Goal: Information Seeking & Learning: Check status

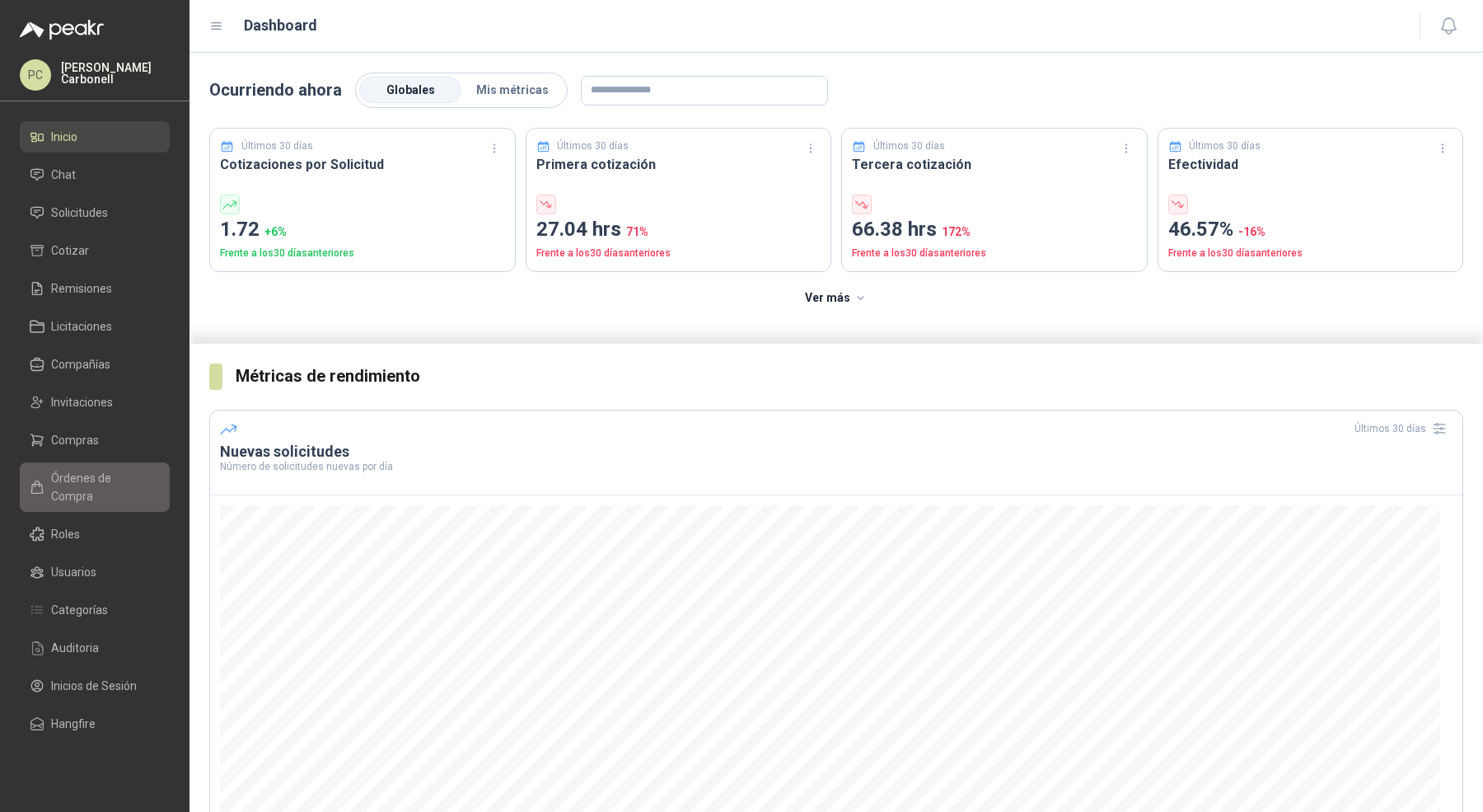
click at [120, 480] on span "Órdenes de Compra" at bounding box center [103, 486] width 103 height 36
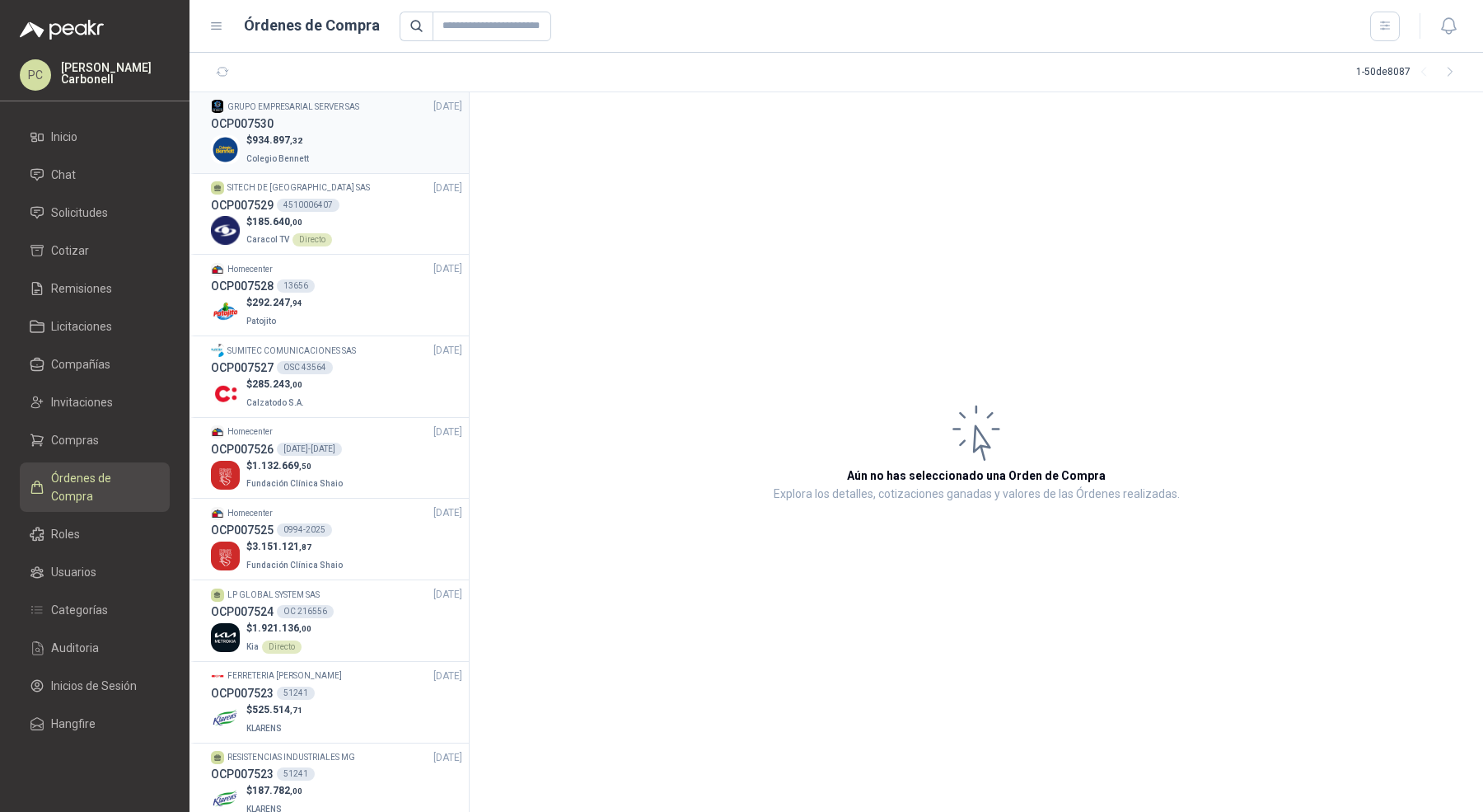
click at [331, 160] on div "$ 934.897 ,32 Colegio [PERSON_NAME]" at bounding box center [336, 149] width 251 height 34
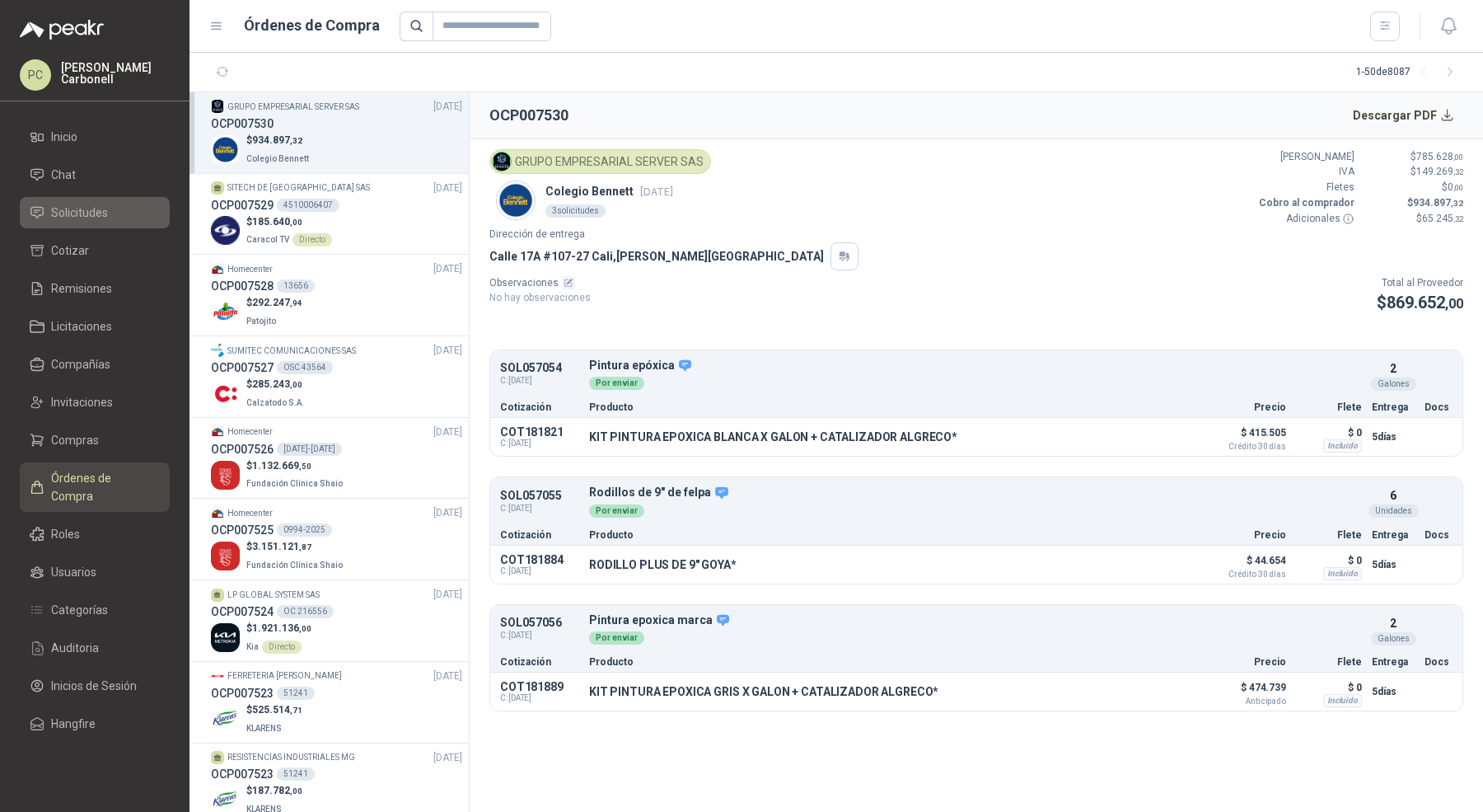
click at [131, 199] on link "Solicitudes" at bounding box center [94, 213] width 150 height 31
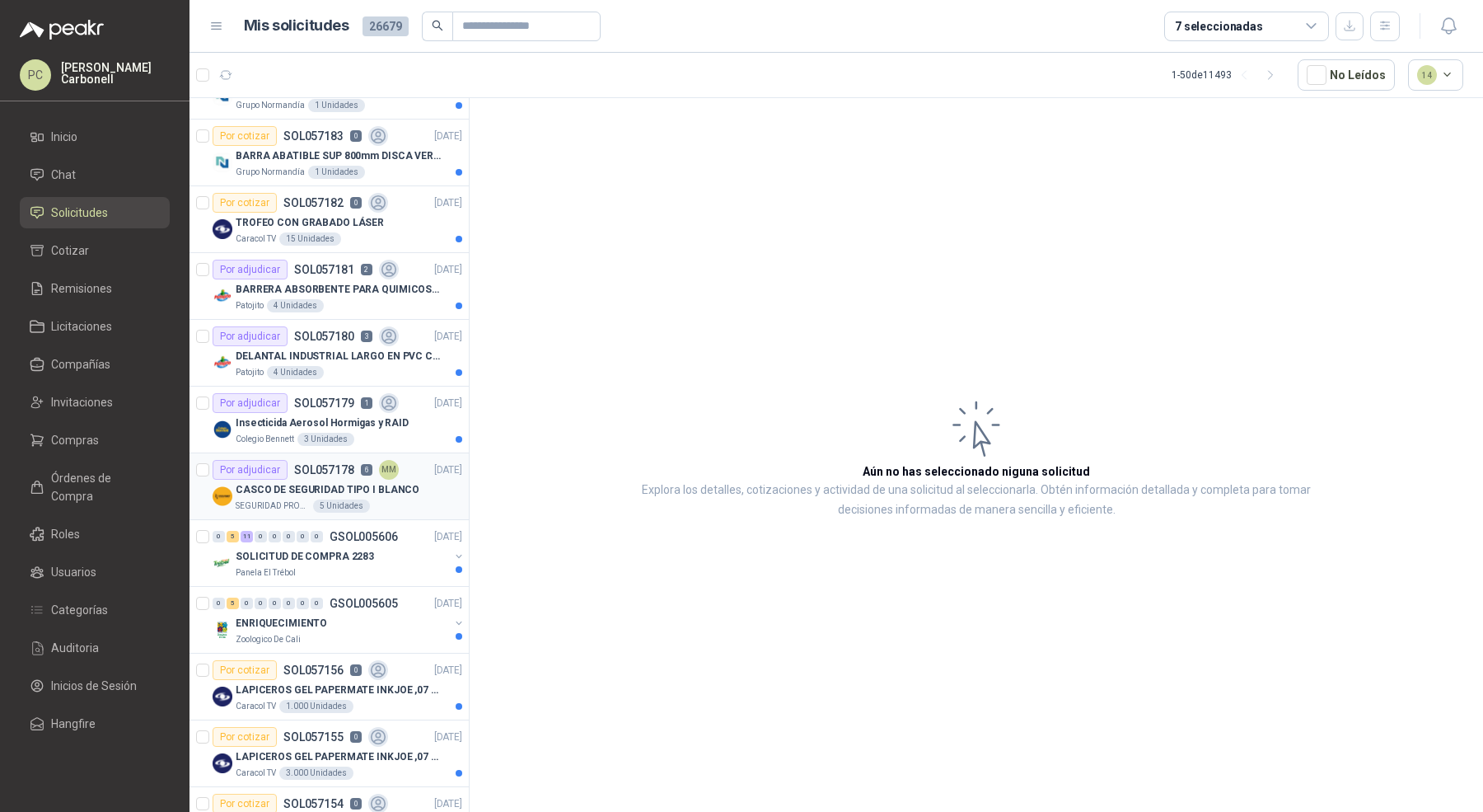
scroll to position [380, 0]
click at [396, 498] on div "SEGURIDAD PROVISER LTDA 5 Unidades" at bounding box center [348, 505] width 227 height 14
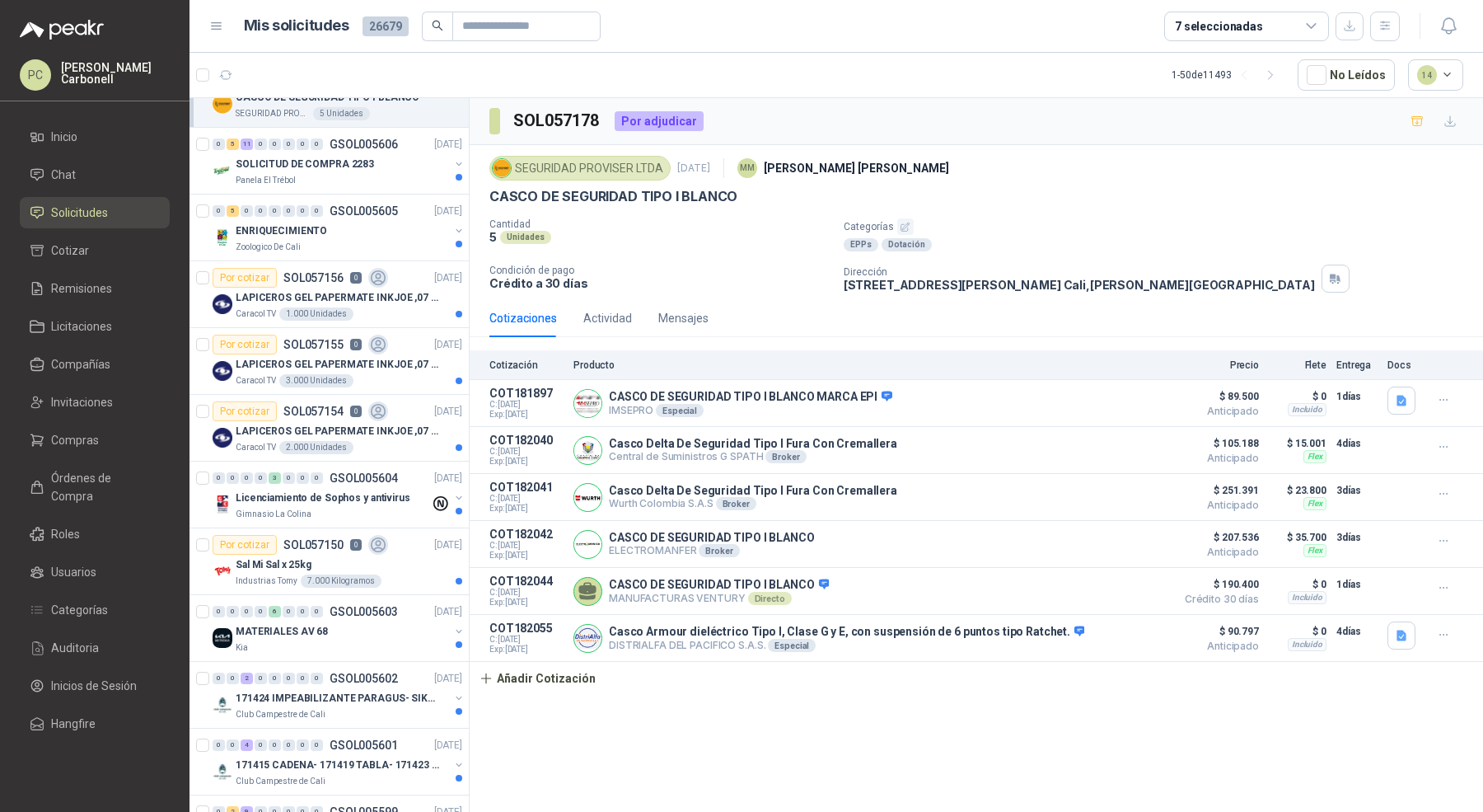
scroll to position [773, 0]
click at [452, 489] on button "button" at bounding box center [459, 496] width 14 height 14
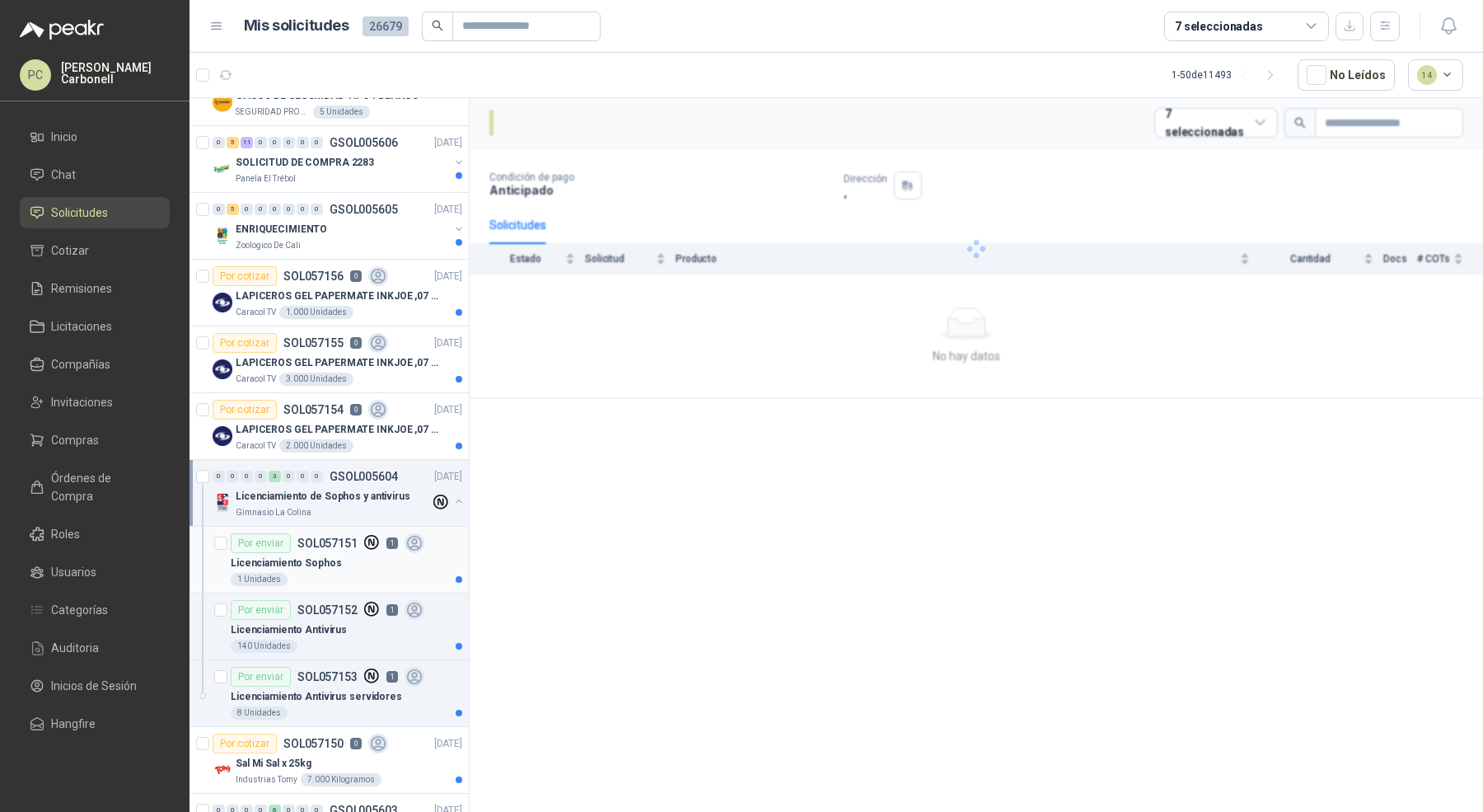
click at [373, 553] on div "Licenciamiento Sophos" at bounding box center [346, 563] width 231 height 19
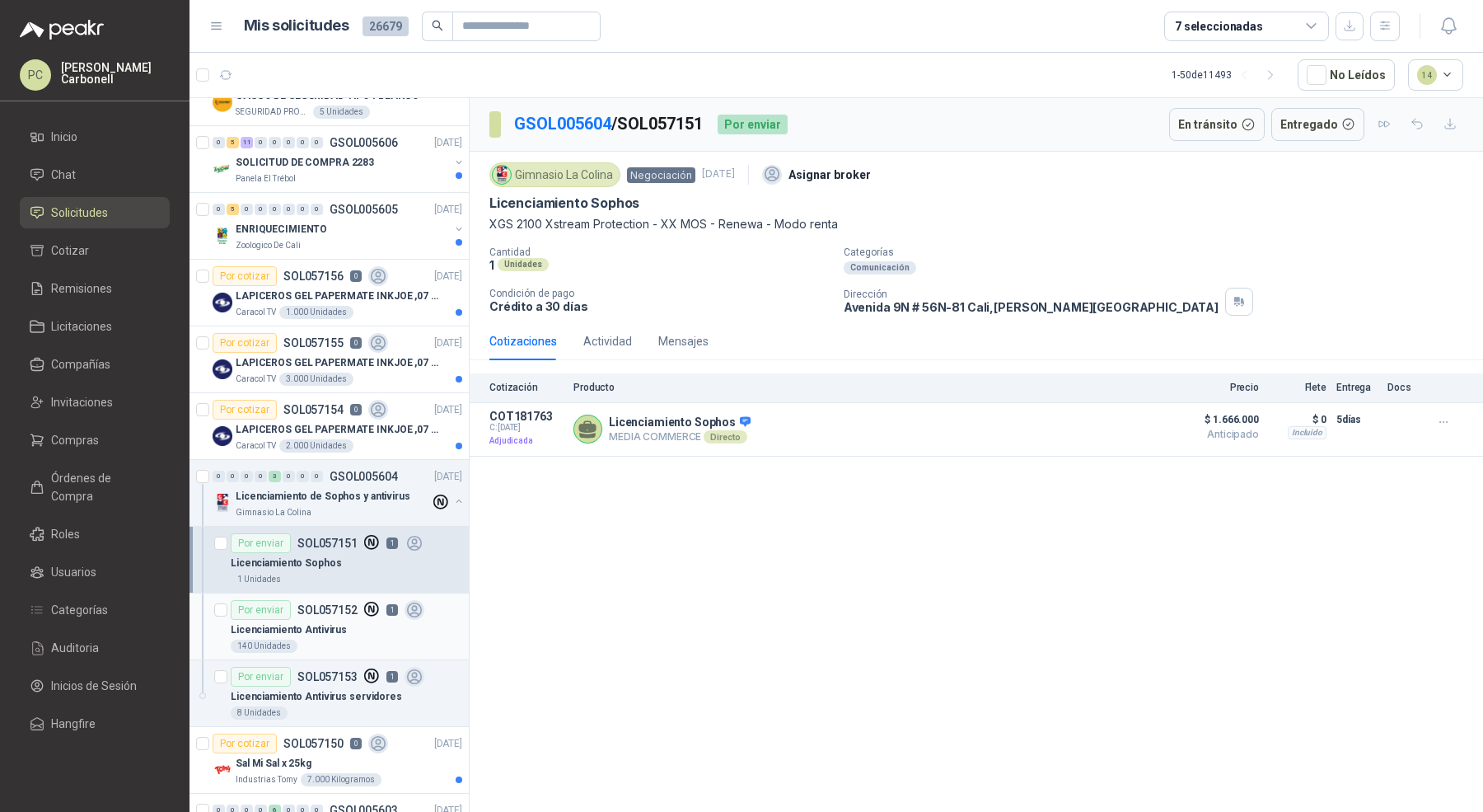
click at [329, 622] on p "Licenciamiento Antivirus" at bounding box center [288, 630] width 116 height 16
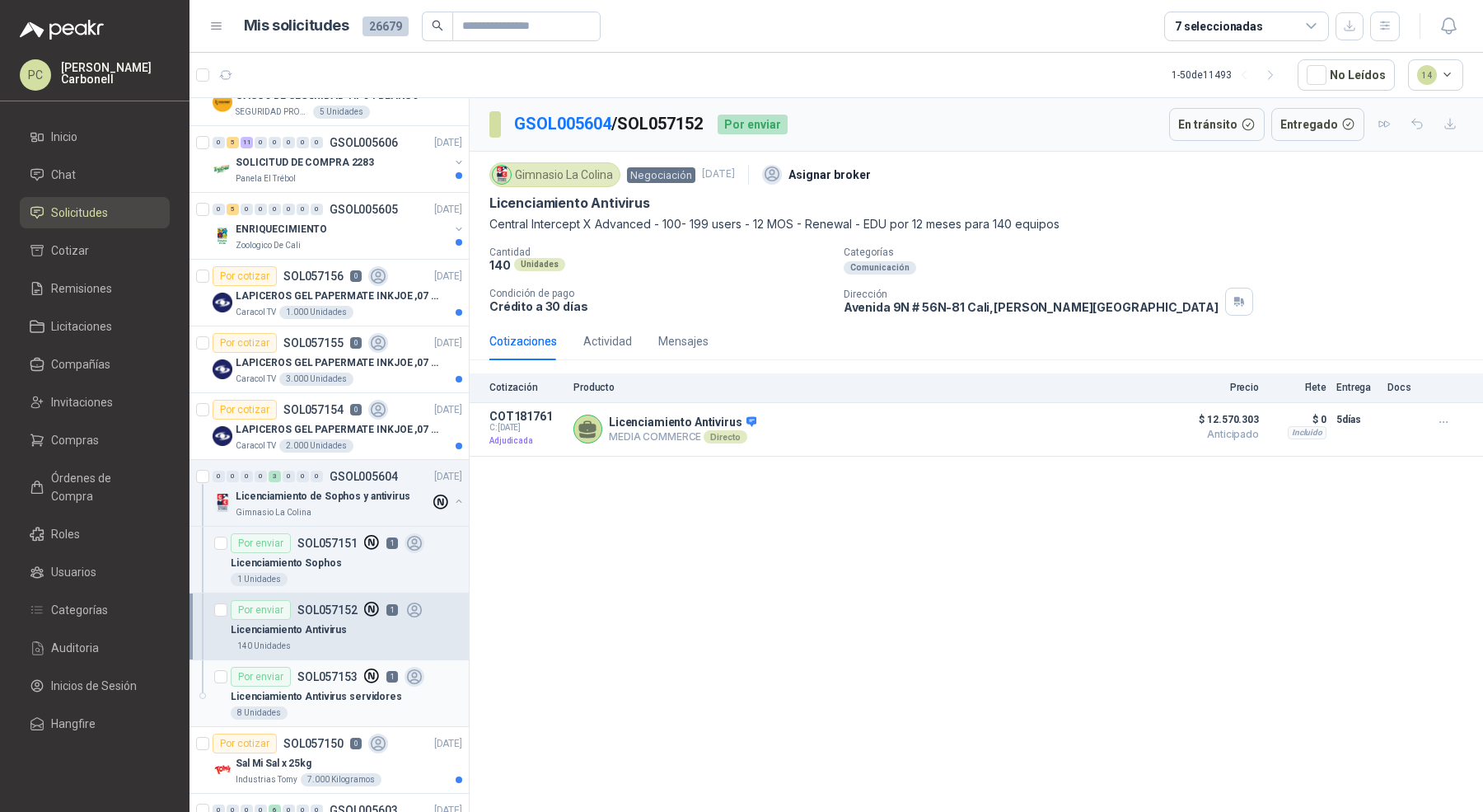
click at [347, 673] on p "SOL057153" at bounding box center [328, 677] width 60 height 12
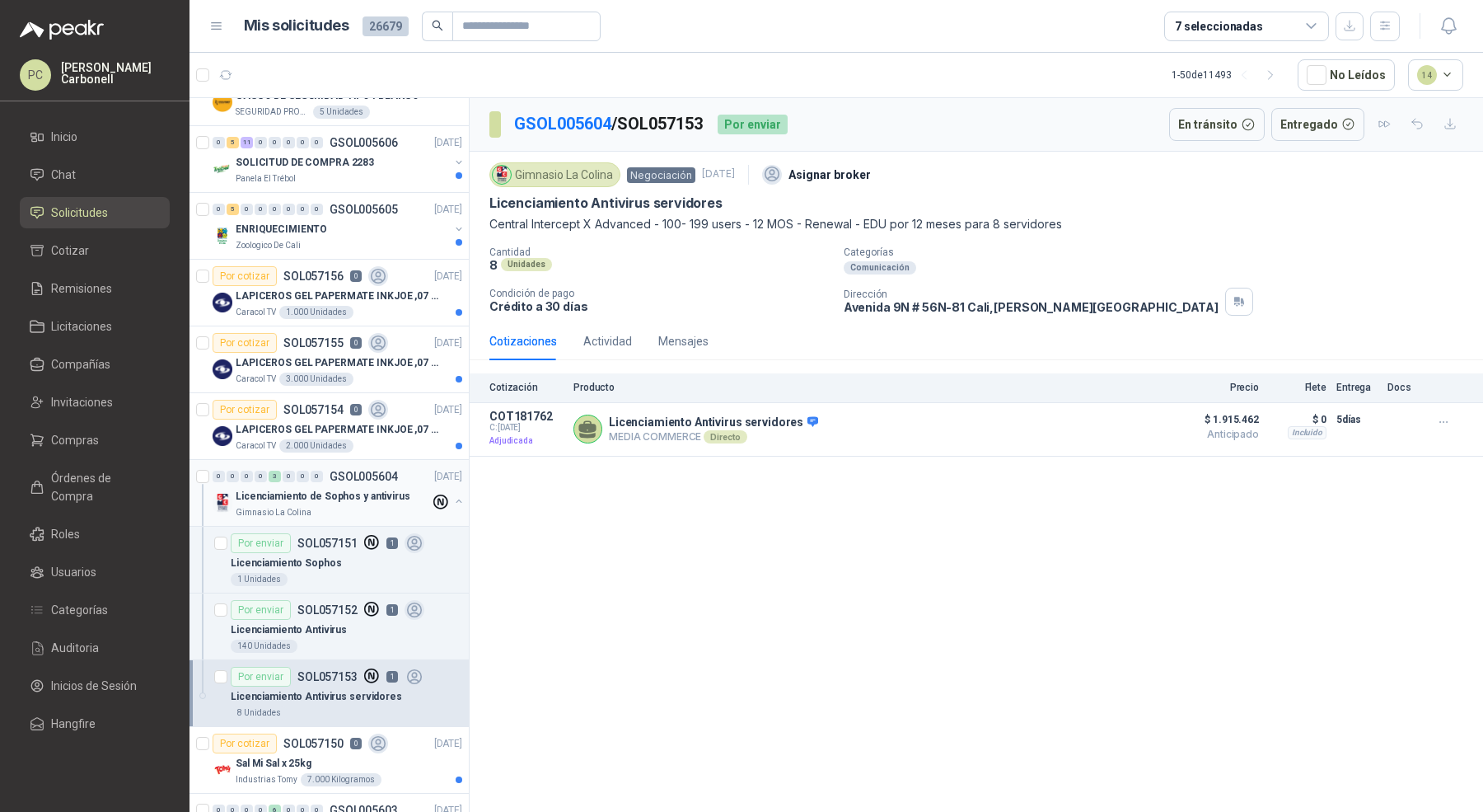
click at [452, 494] on button "button" at bounding box center [459, 501] width 14 height 14
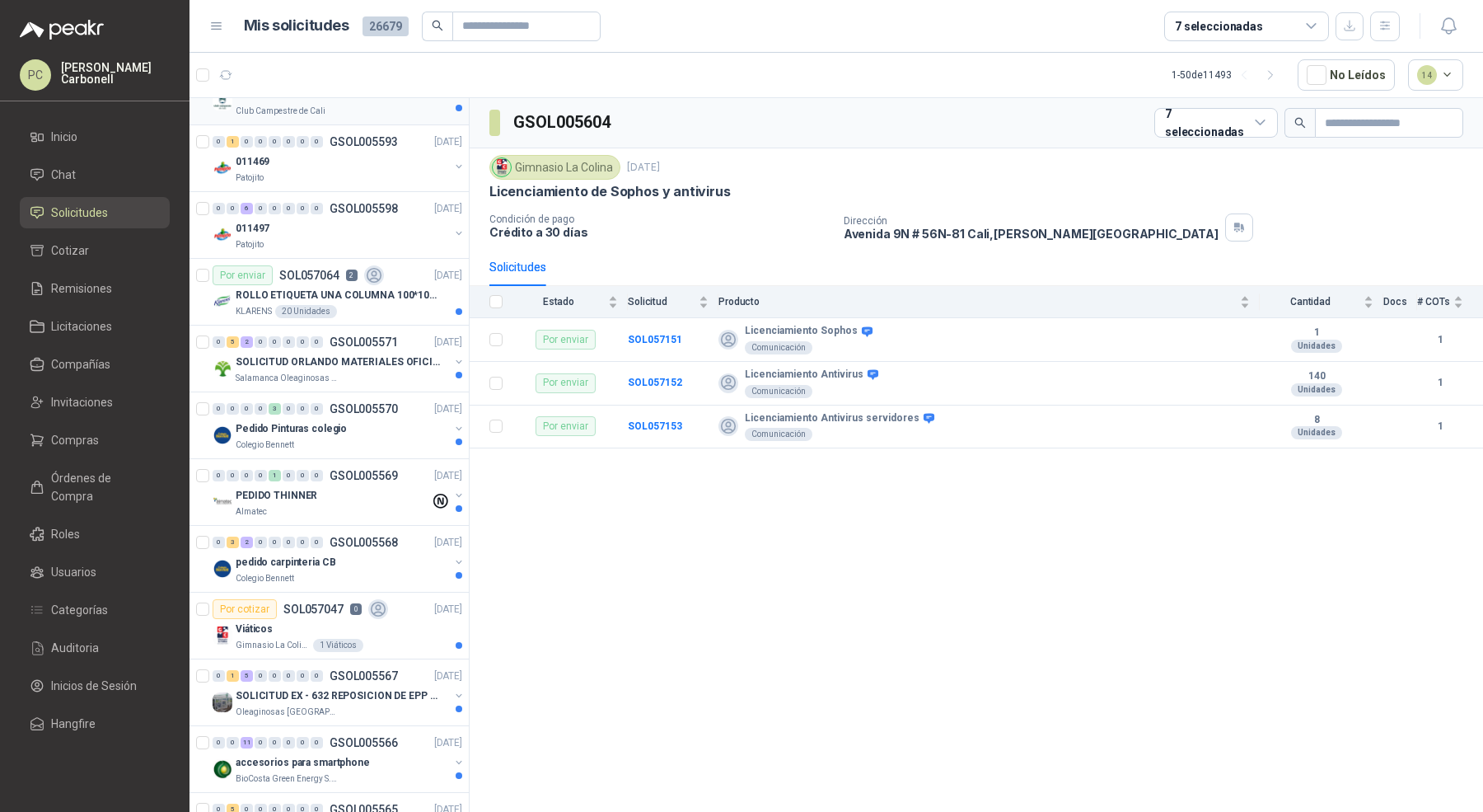
scroll to position [1669, 0]
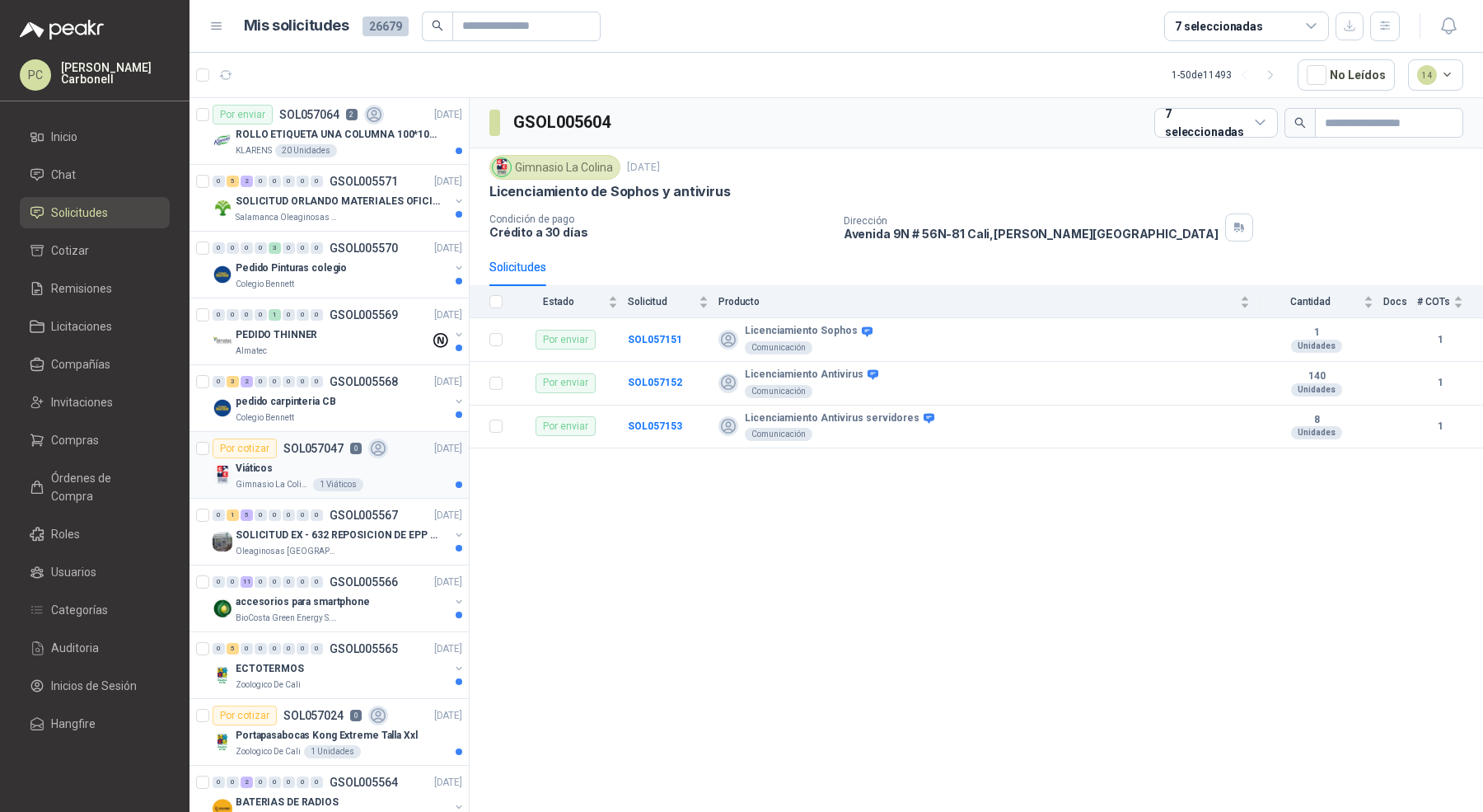
click at [412, 458] on div "Viáticos" at bounding box center [348, 468] width 227 height 19
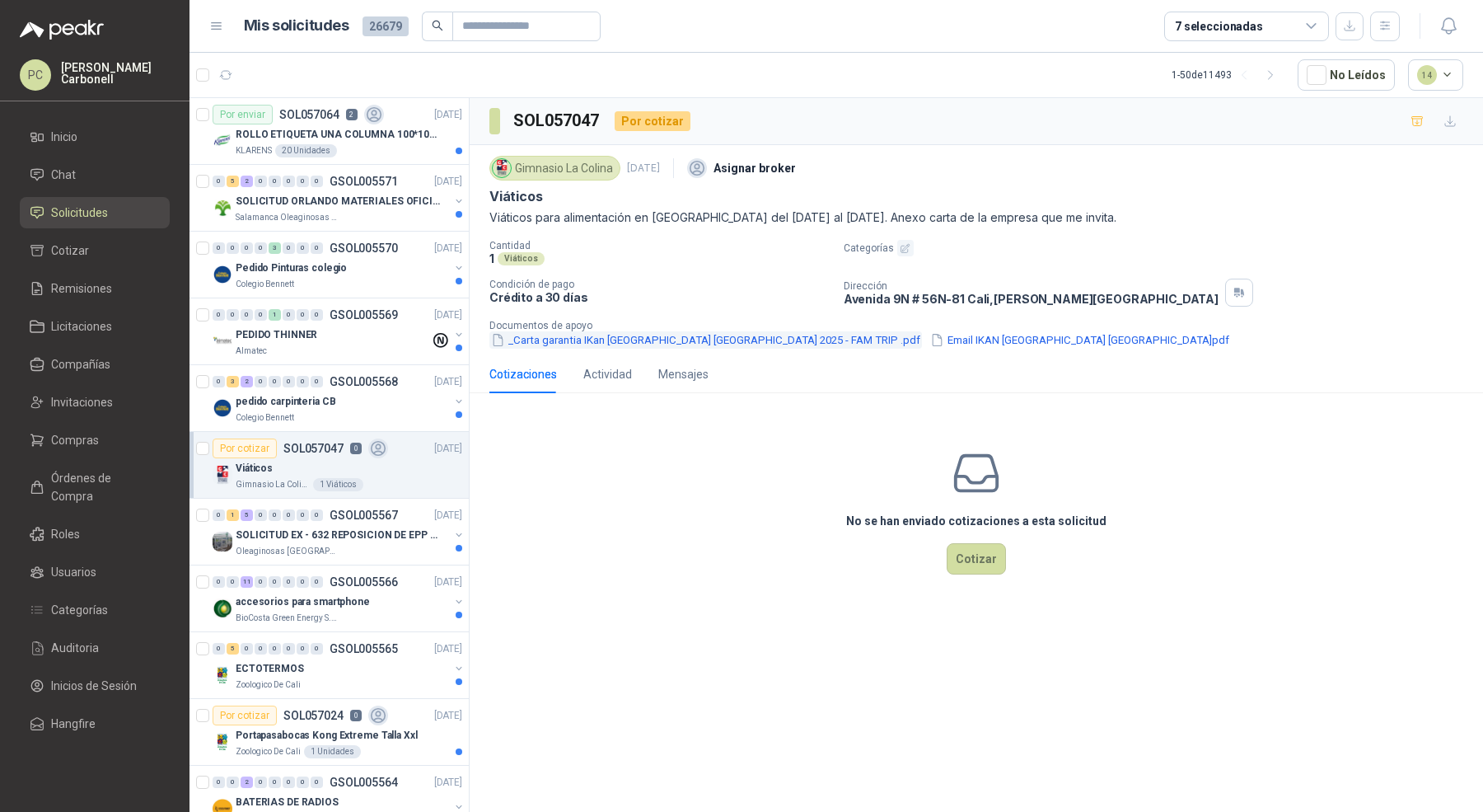
click at [569, 338] on button "_Carta garantia IKan [GEOGRAPHIC_DATA] [GEOGRAPHIC_DATA] 2025 - FAM TRIP .pdf" at bounding box center [705, 340] width 433 height 18
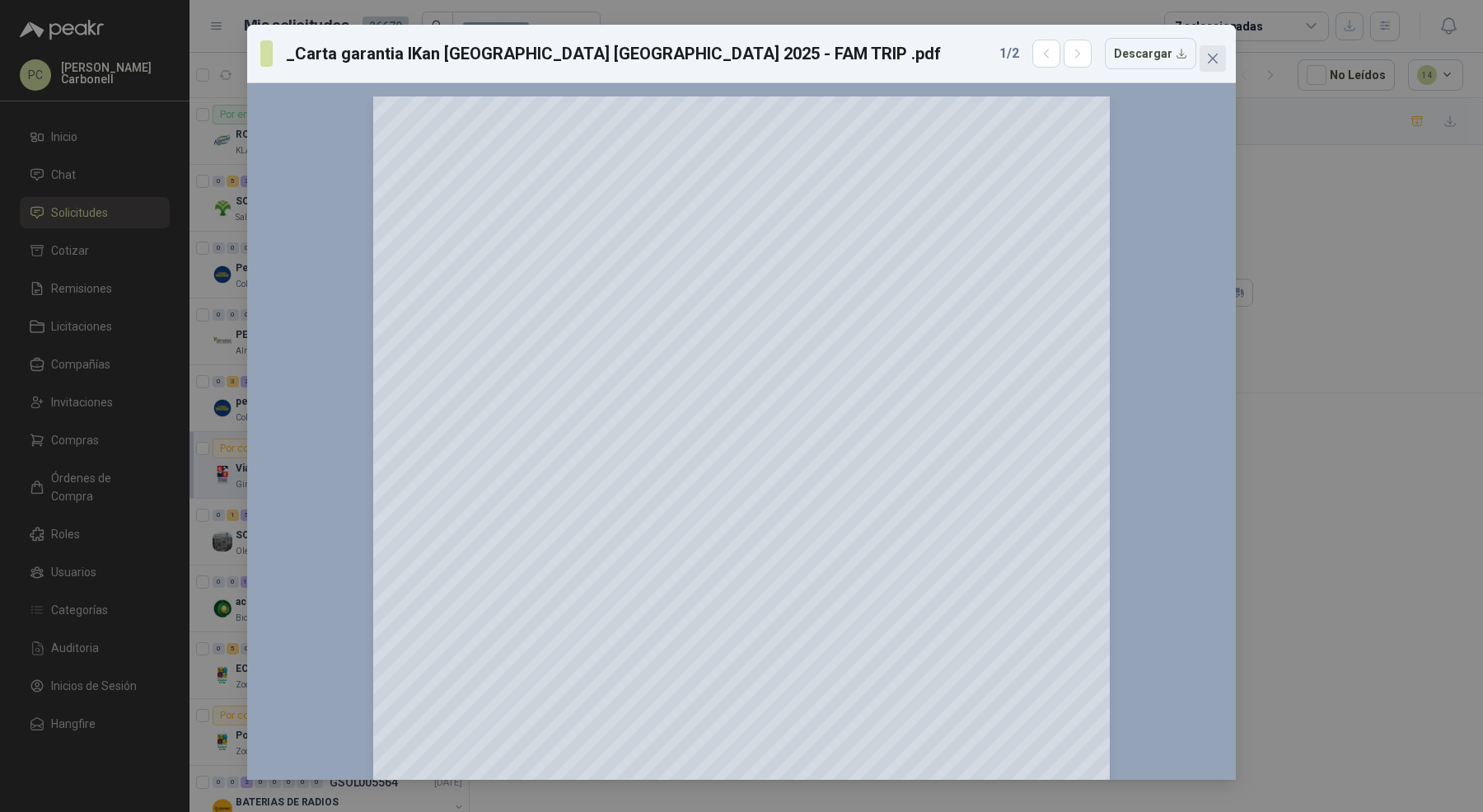
click at [1218, 62] on icon "close" at bounding box center [1214, 58] width 14 height 14
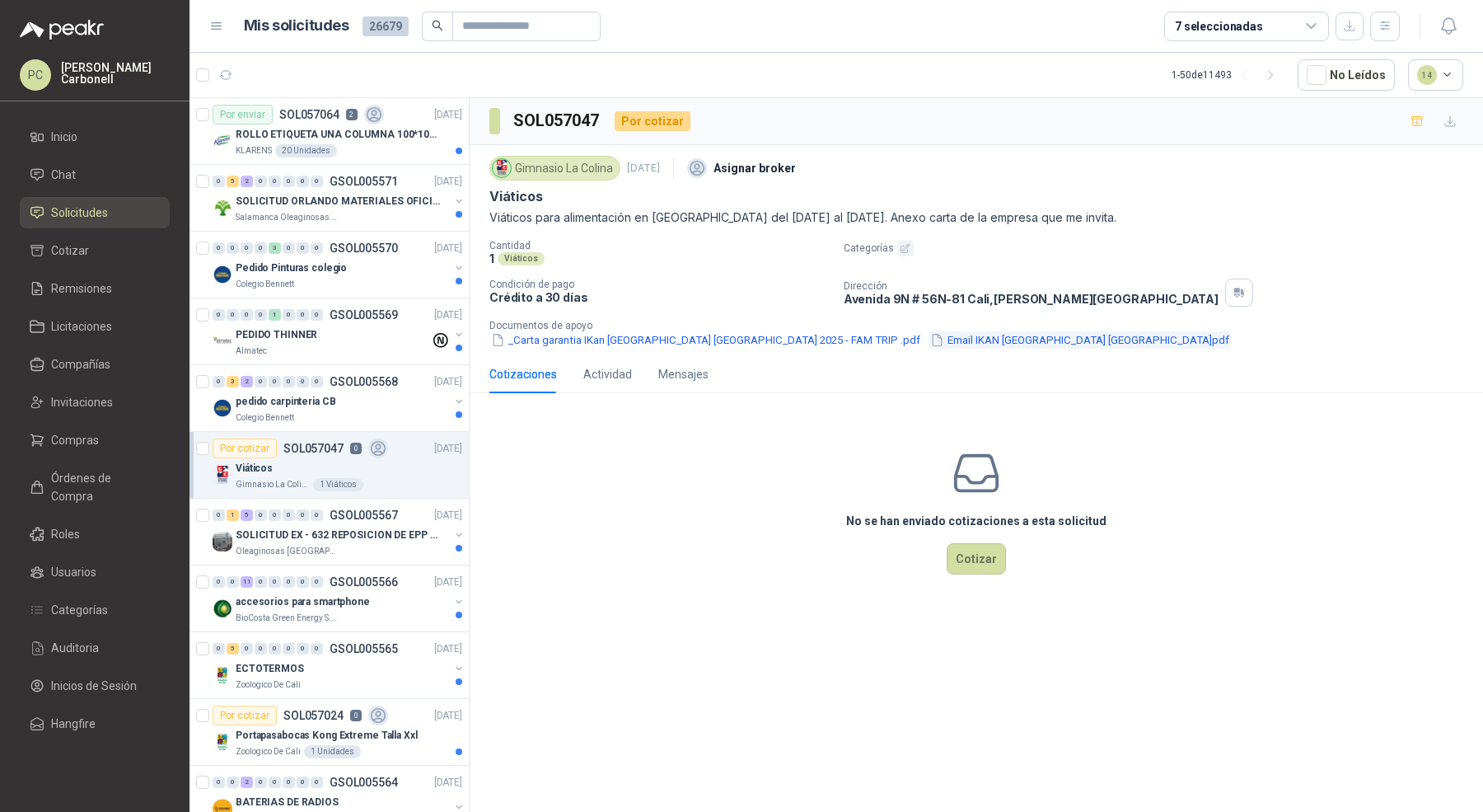
click at [929, 337] on button "Email IKAN [GEOGRAPHIC_DATA] [GEOGRAPHIC_DATA]pdf" at bounding box center [1079, 340] width 302 height 18
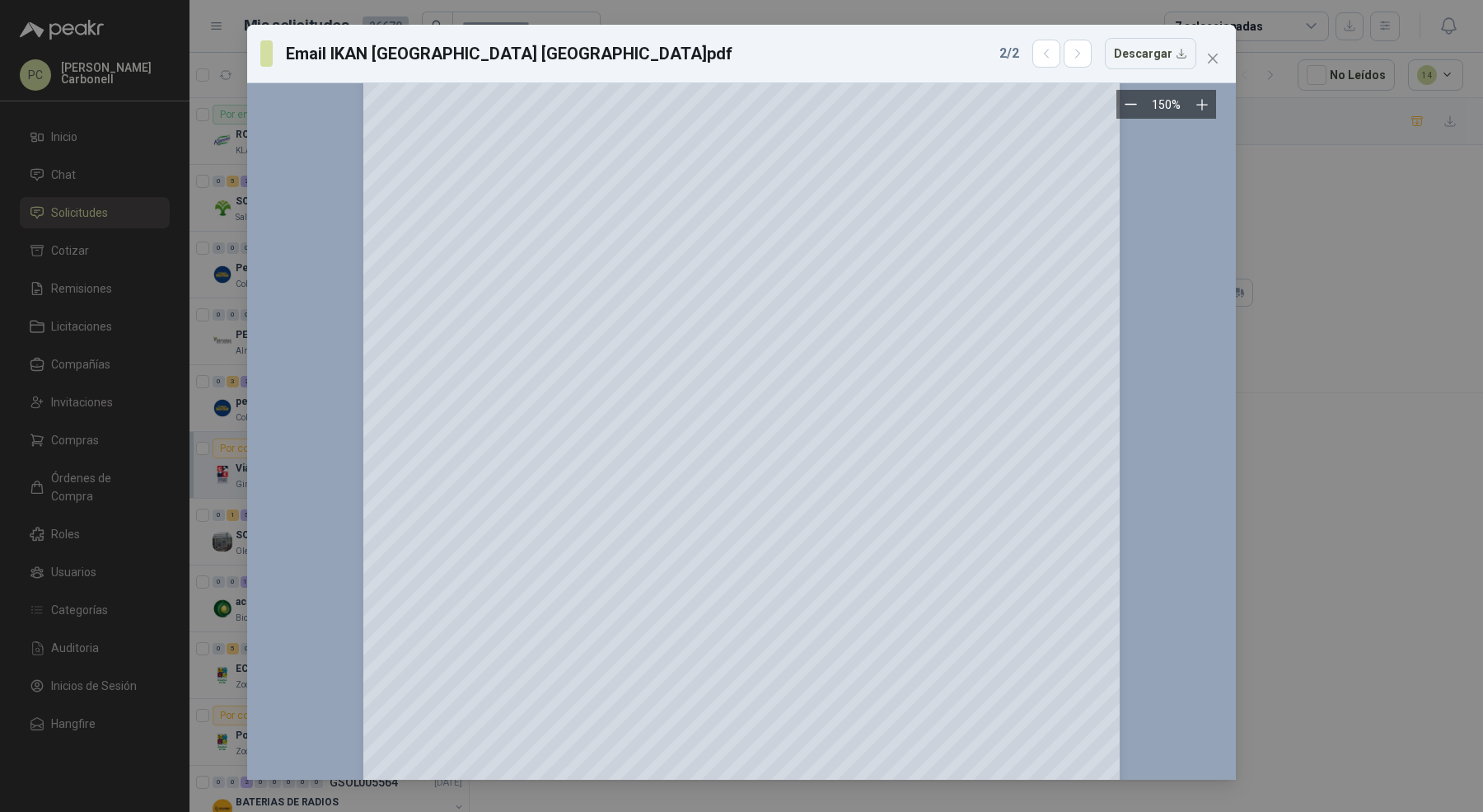
scroll to position [1300, 0]
click at [1217, 53] on icon "close" at bounding box center [1214, 58] width 14 height 14
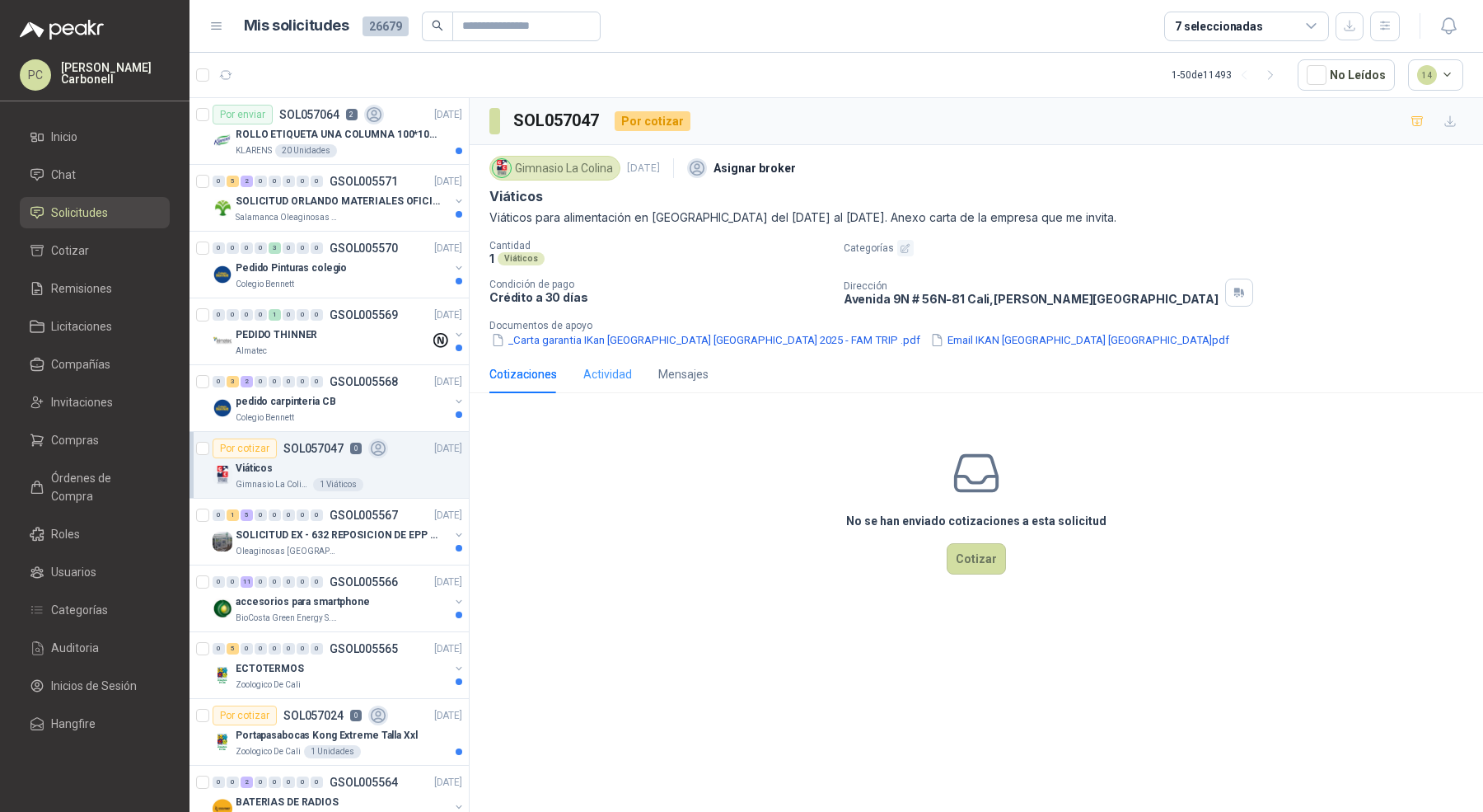
click at [613, 383] on div "Actividad" at bounding box center [608, 373] width 49 height 38
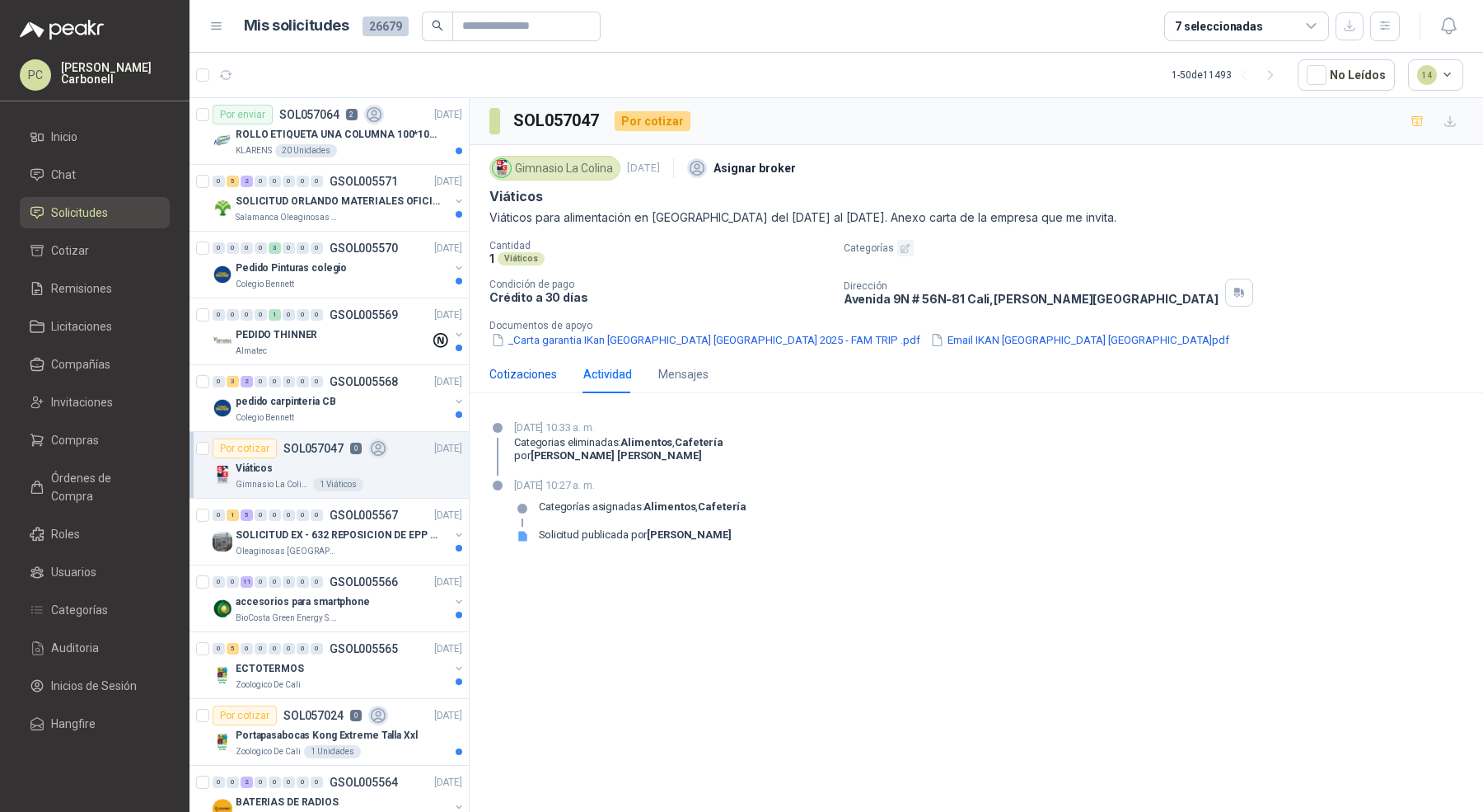
click at [524, 369] on div "Cotizaciones" at bounding box center [522, 373] width 67 height 18
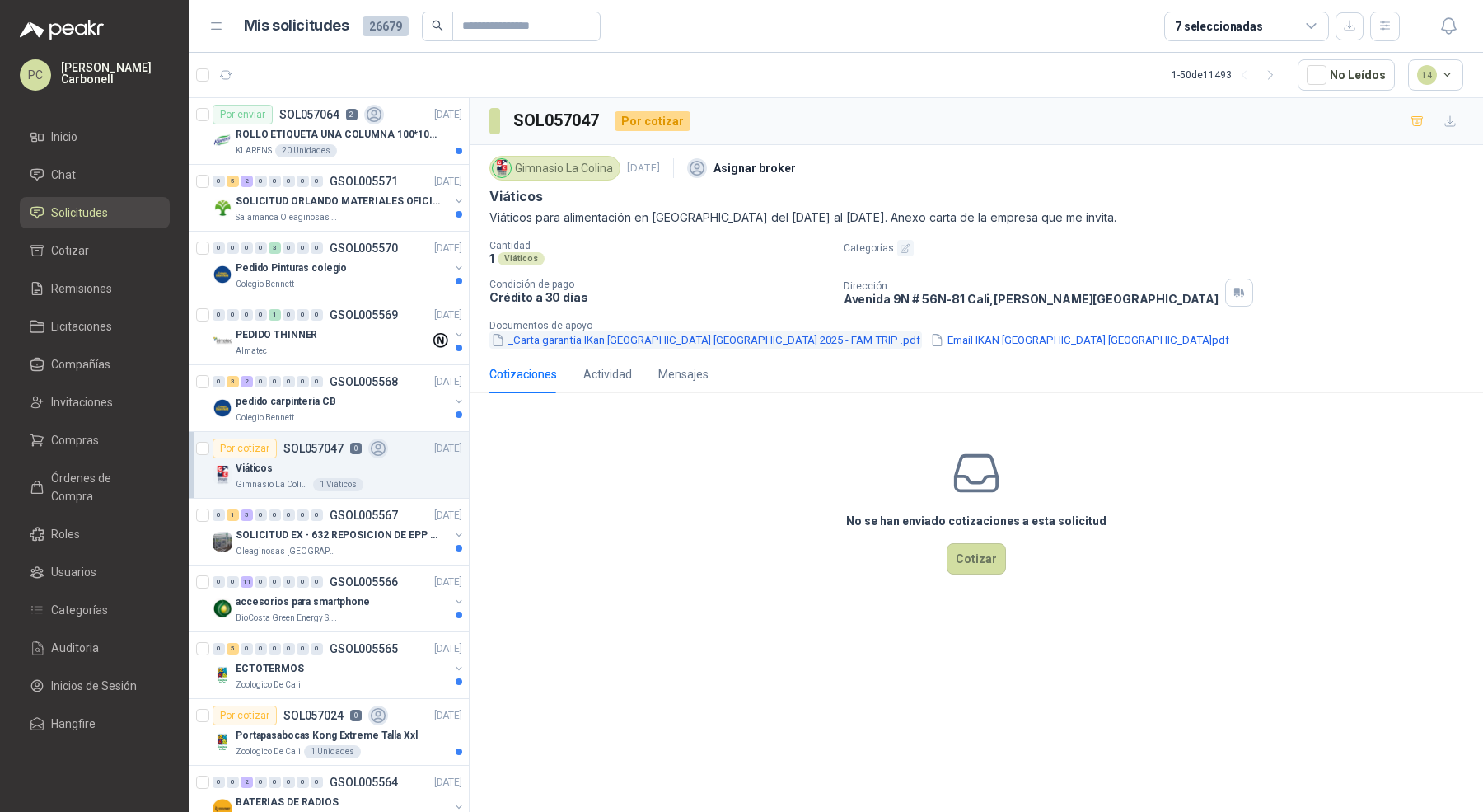
click at [558, 337] on button "_Carta garantia IKan [GEOGRAPHIC_DATA] [GEOGRAPHIC_DATA] 2025 - FAM TRIP .pdf" at bounding box center [705, 340] width 433 height 18
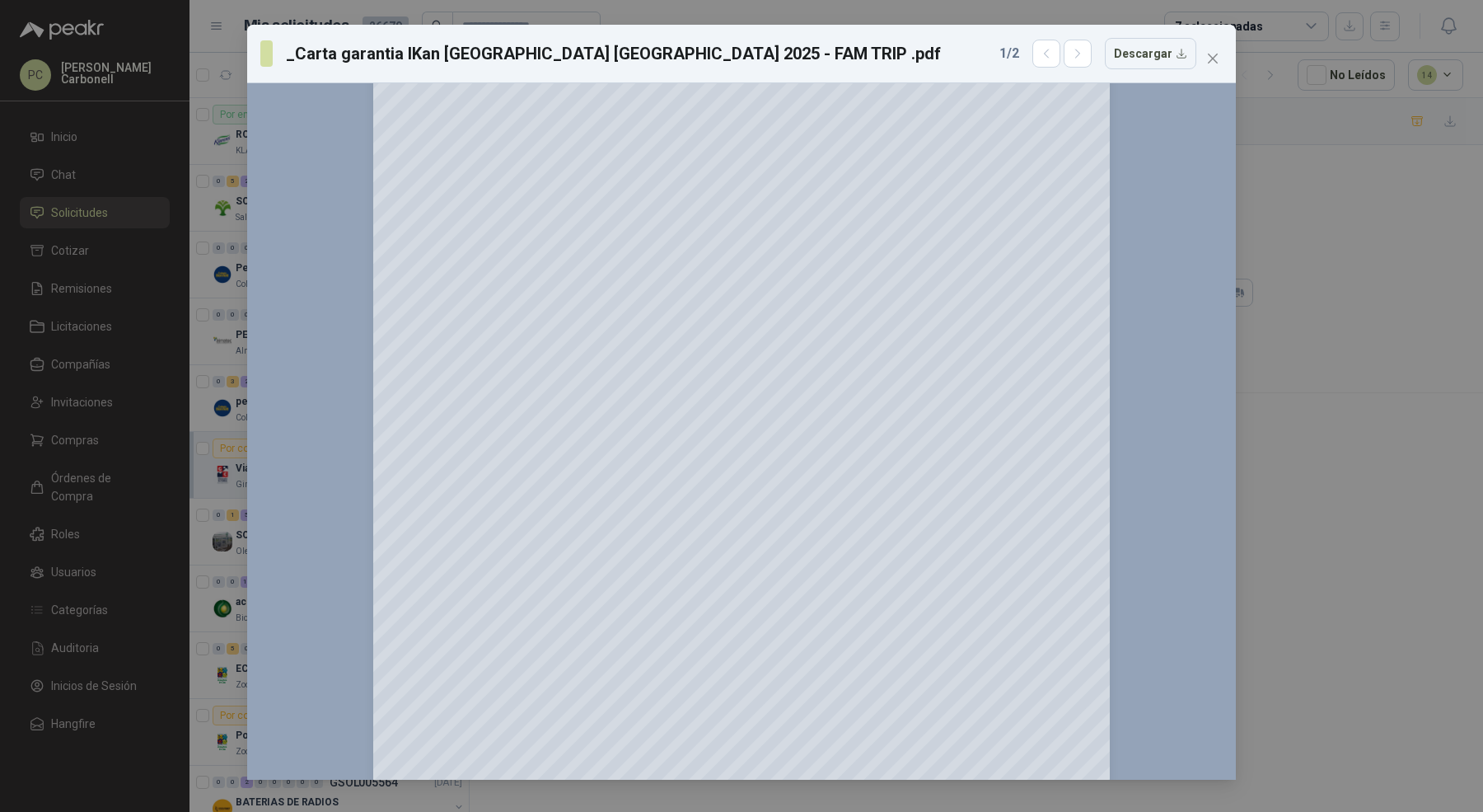
scroll to position [0, 0]
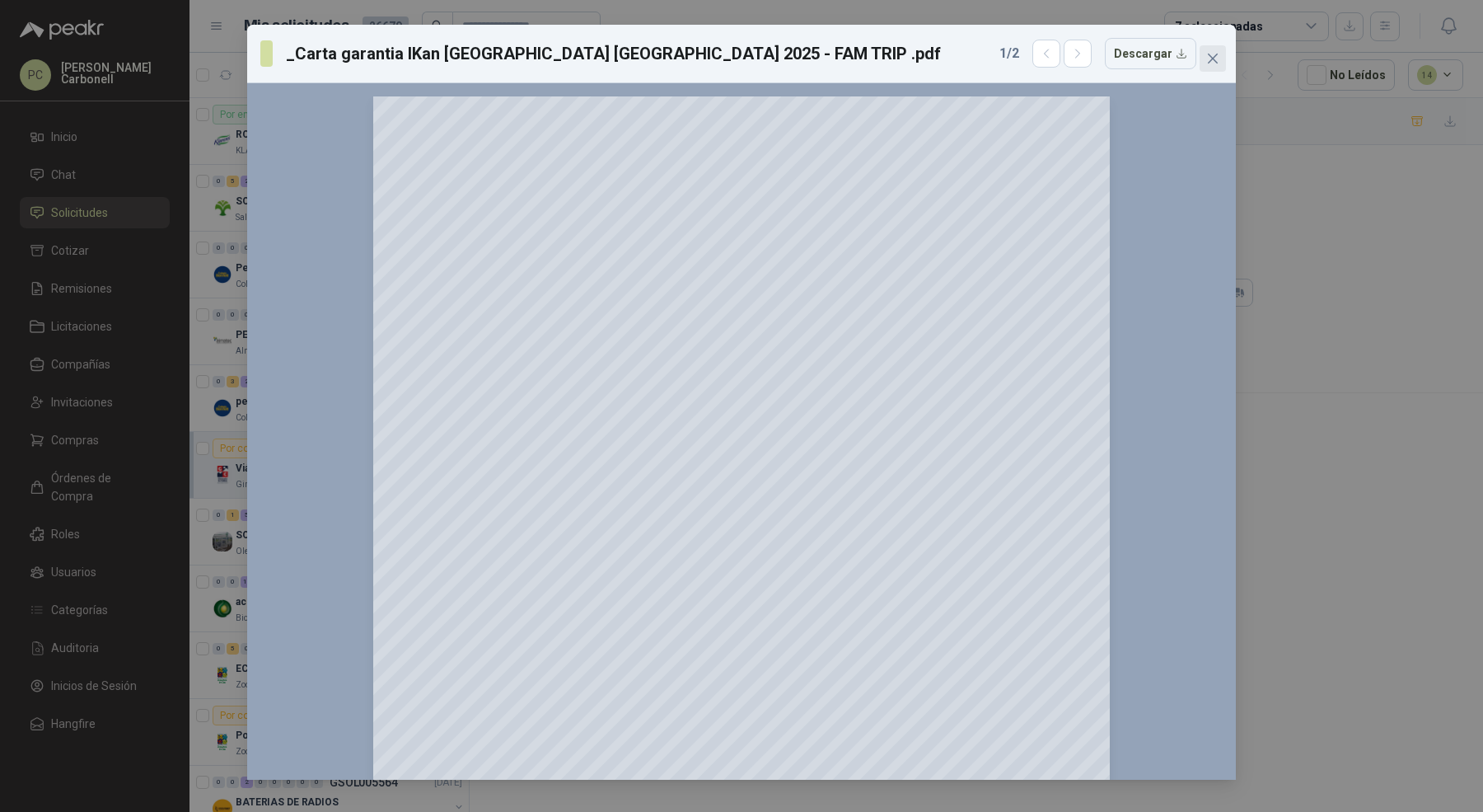
click at [1201, 61] on span "Close" at bounding box center [1213, 58] width 26 height 14
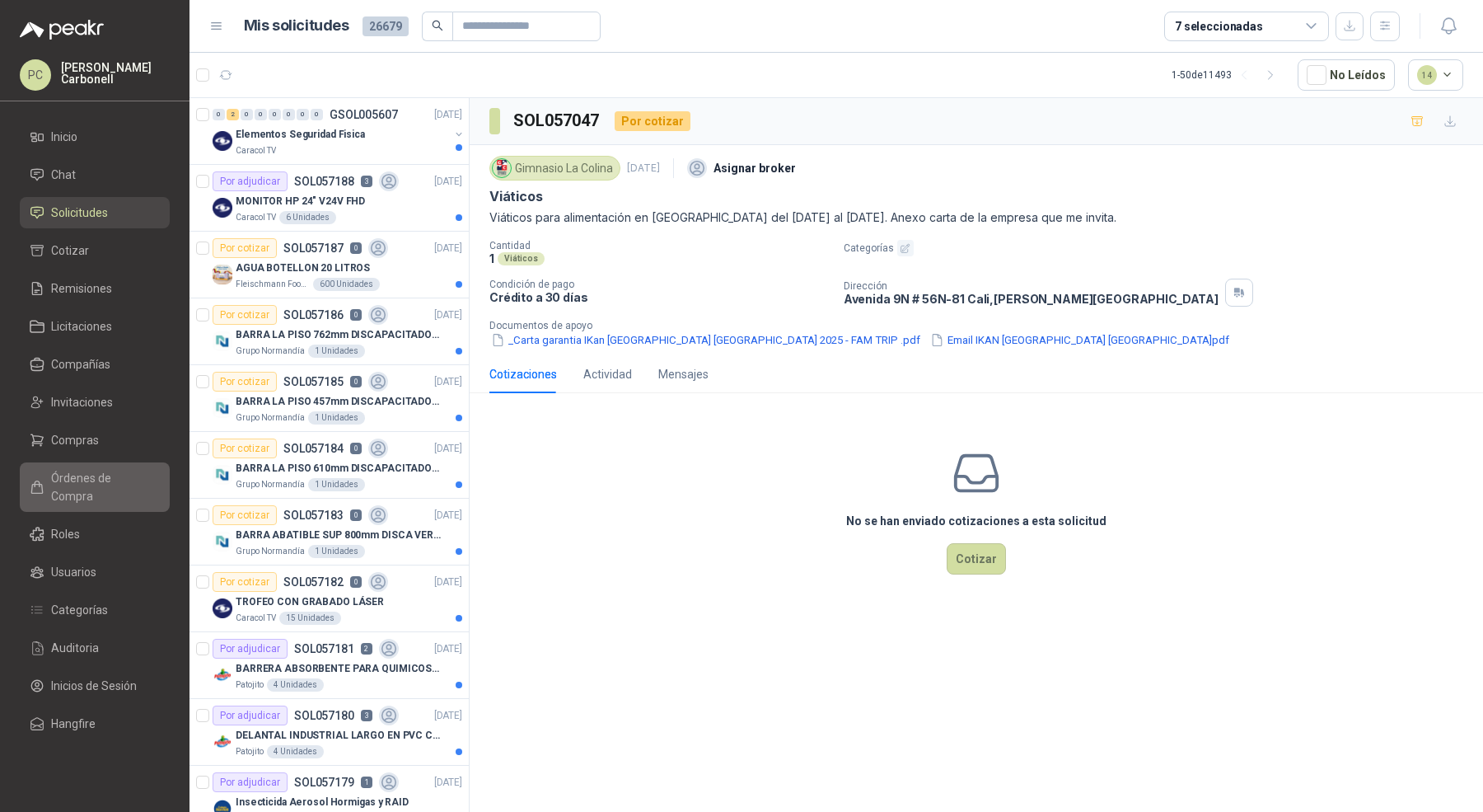
click at [104, 473] on span "Órdenes de Compra" at bounding box center [103, 486] width 103 height 36
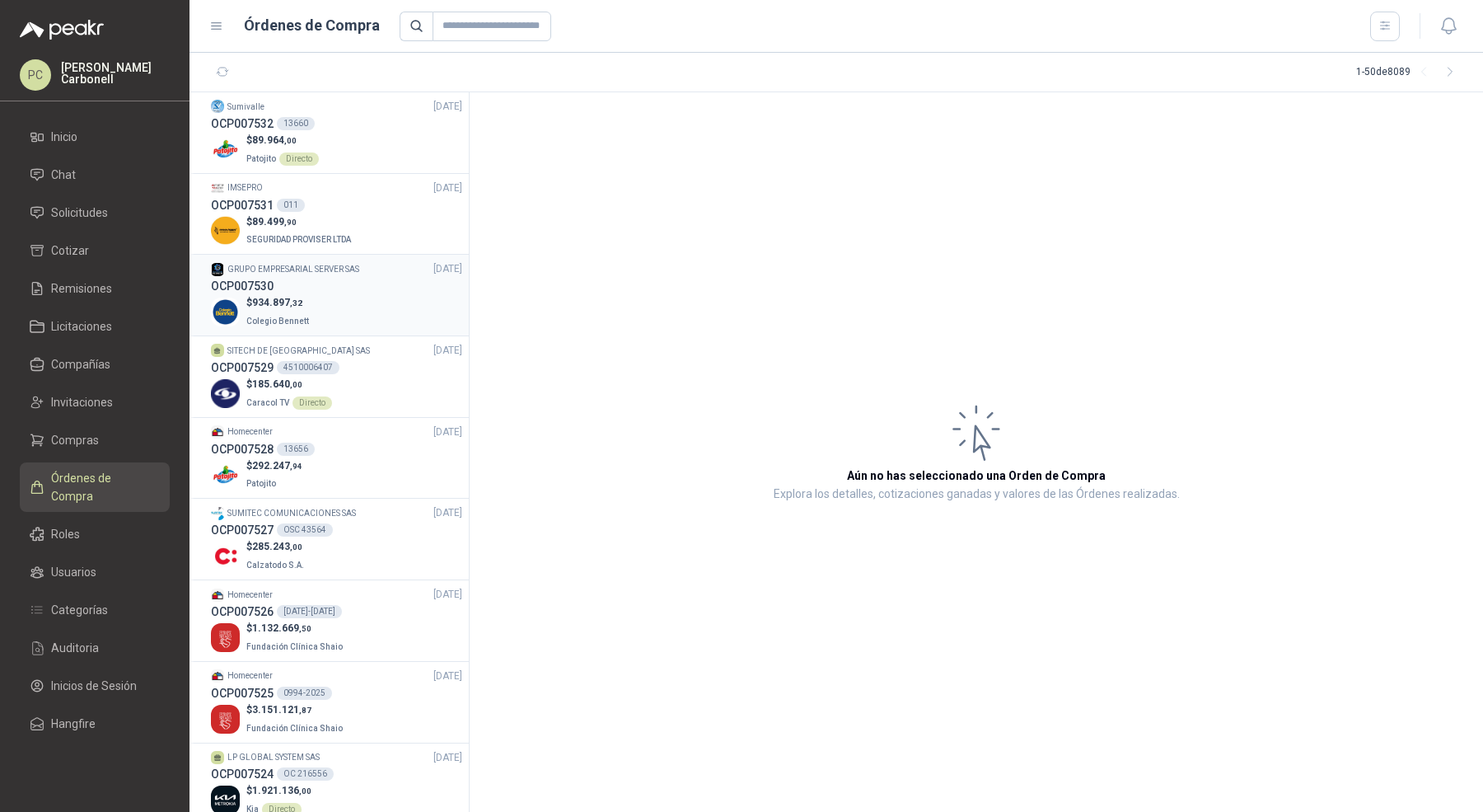
click at [333, 288] on div "OCP007530" at bounding box center [336, 286] width 251 height 18
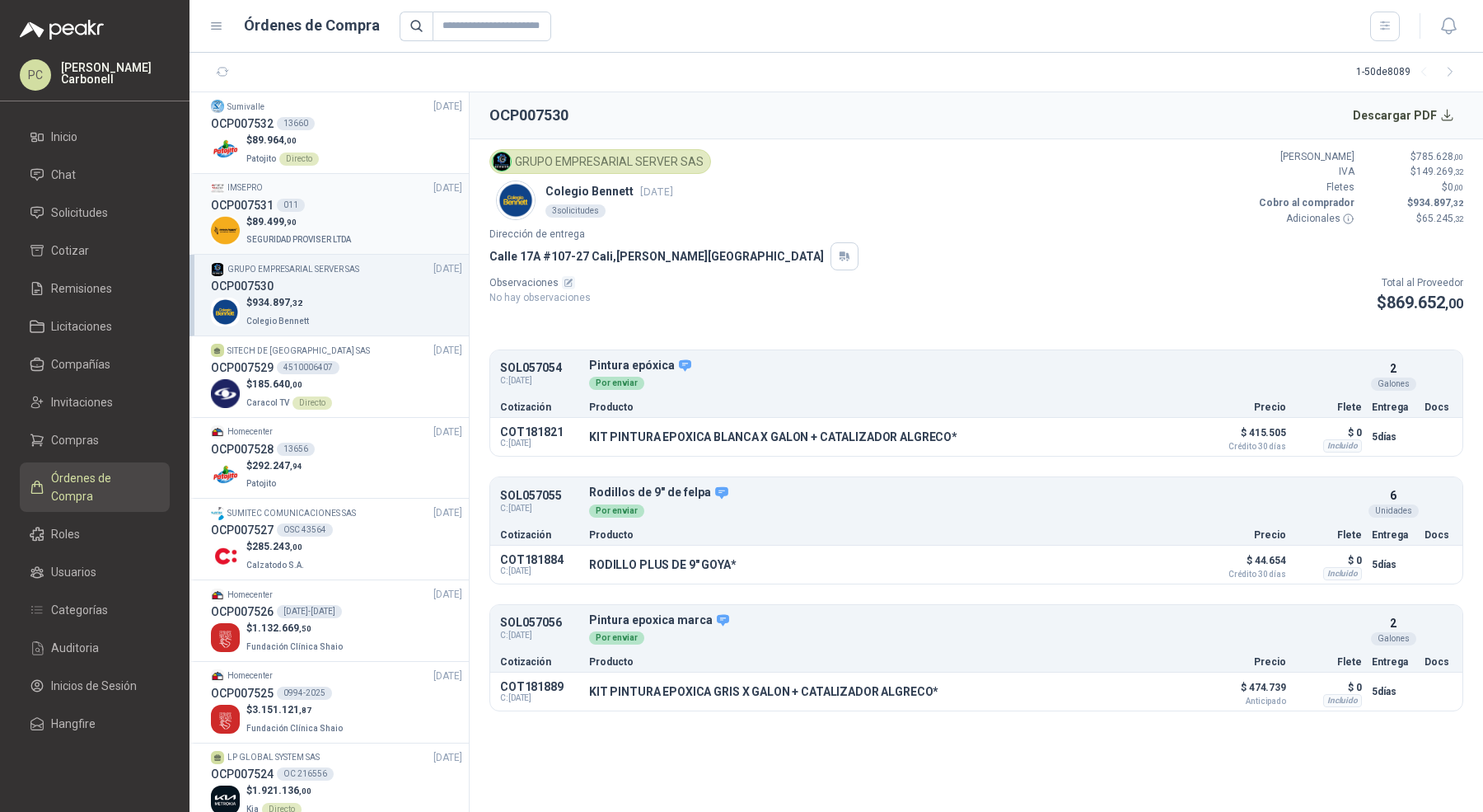
click at [370, 219] on div "$ 89.499 ,90 SEGURIDAD PROVISER LTDA" at bounding box center [336, 230] width 251 height 34
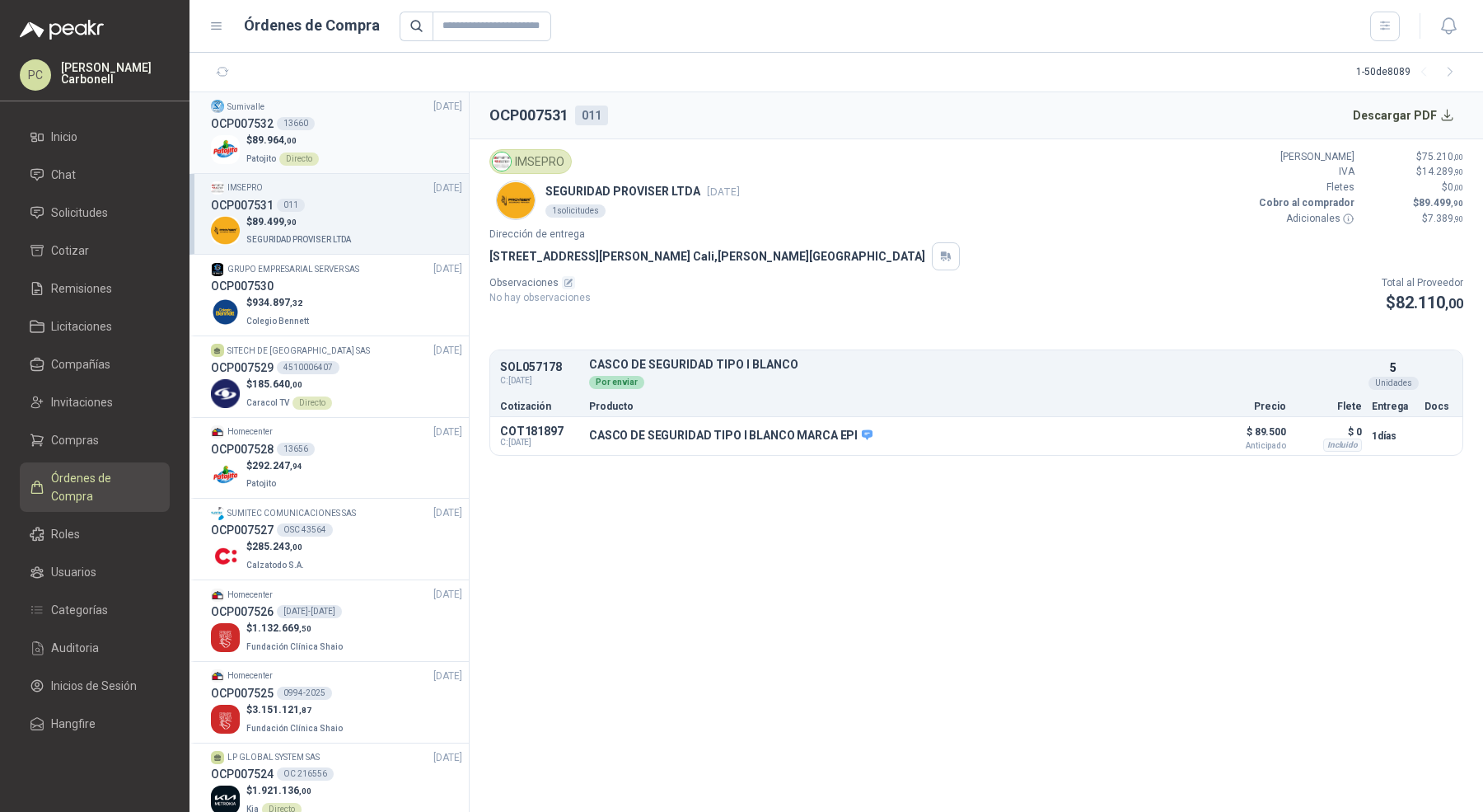
click at [370, 148] on div "$ 89.964 ,00 Patojito Directo" at bounding box center [336, 149] width 251 height 34
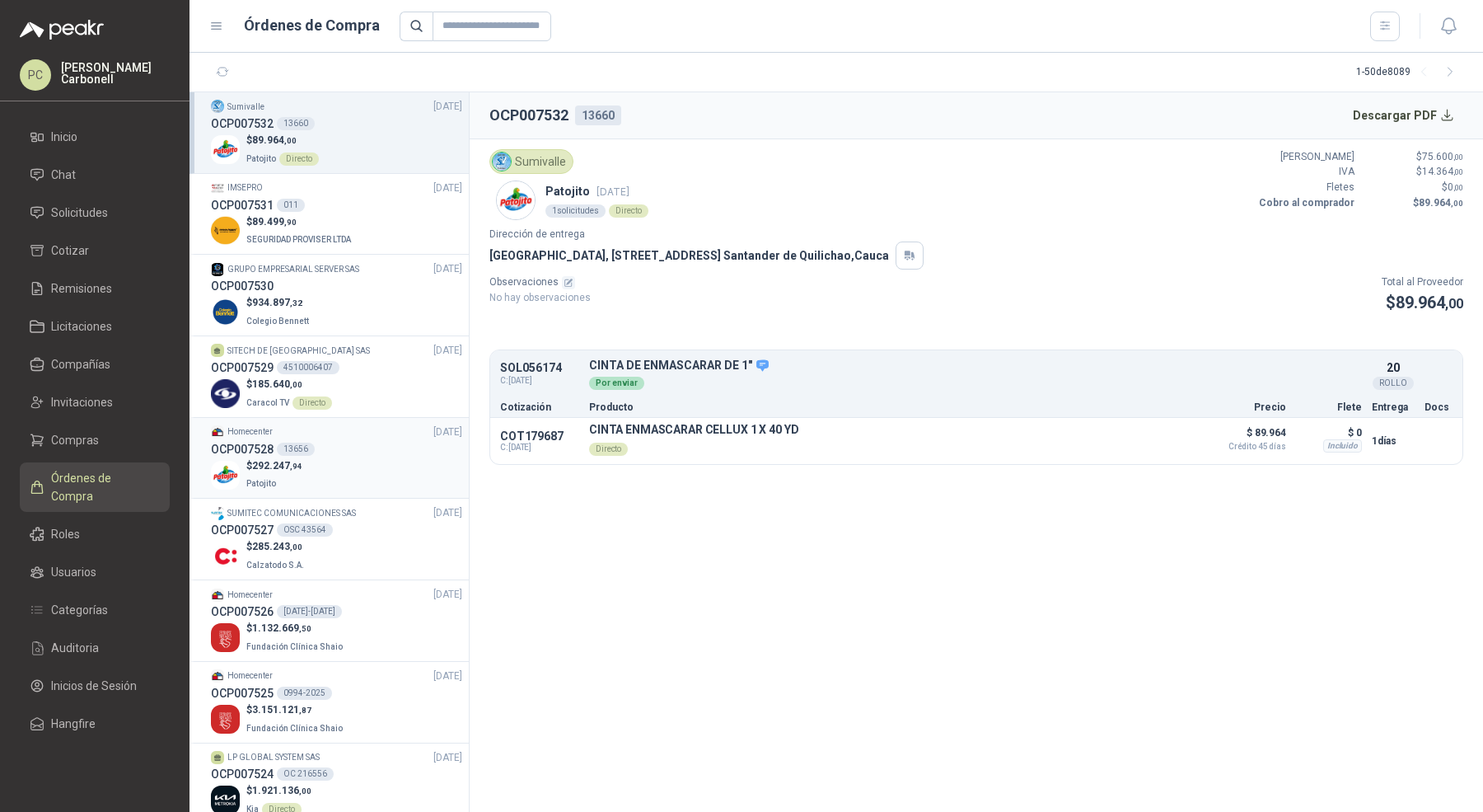
click at [362, 467] on div "$ 292.247 ,94 Patojito" at bounding box center [336, 475] width 251 height 34
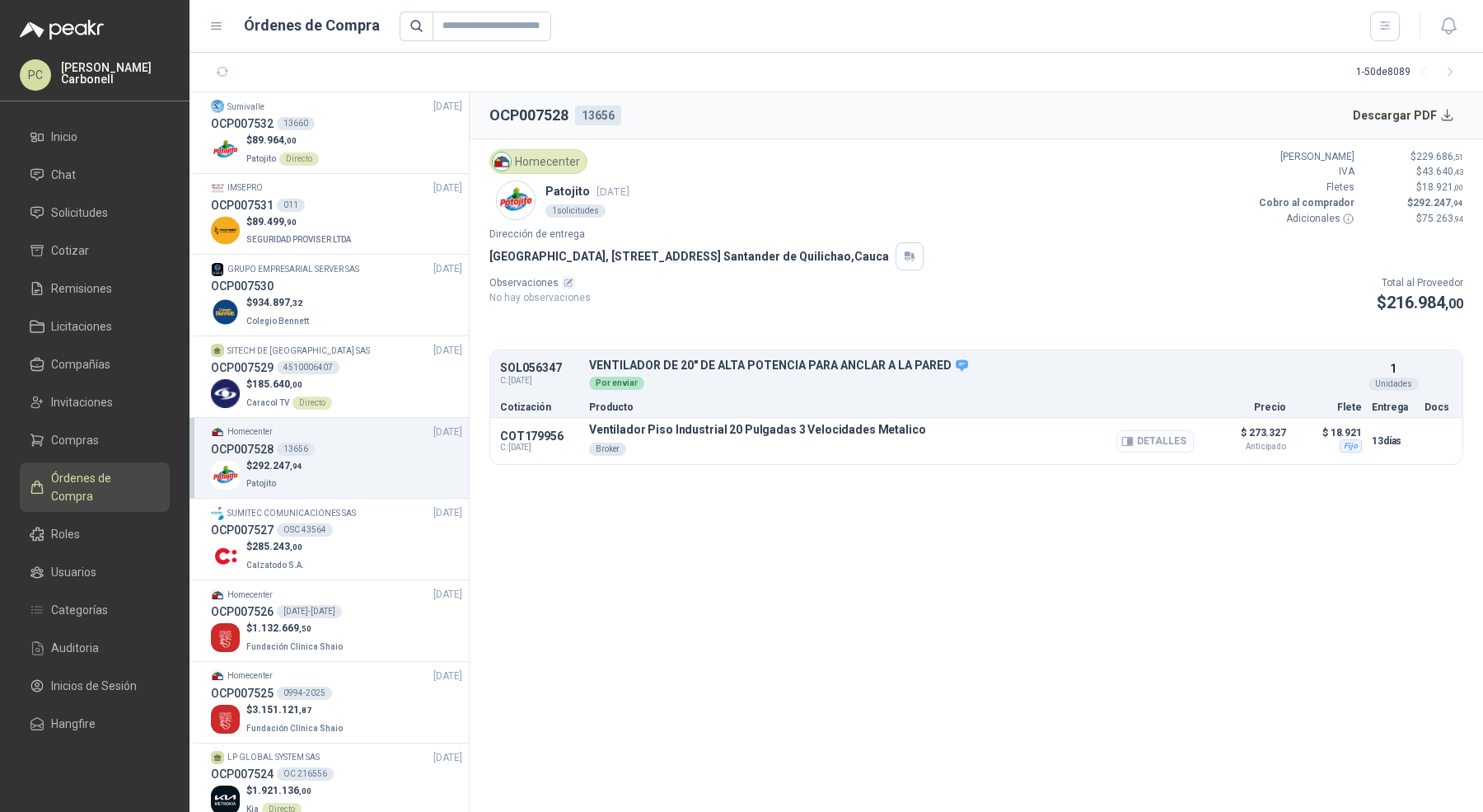
click at [1162, 440] on button "Detalles" at bounding box center [1155, 441] width 78 height 22
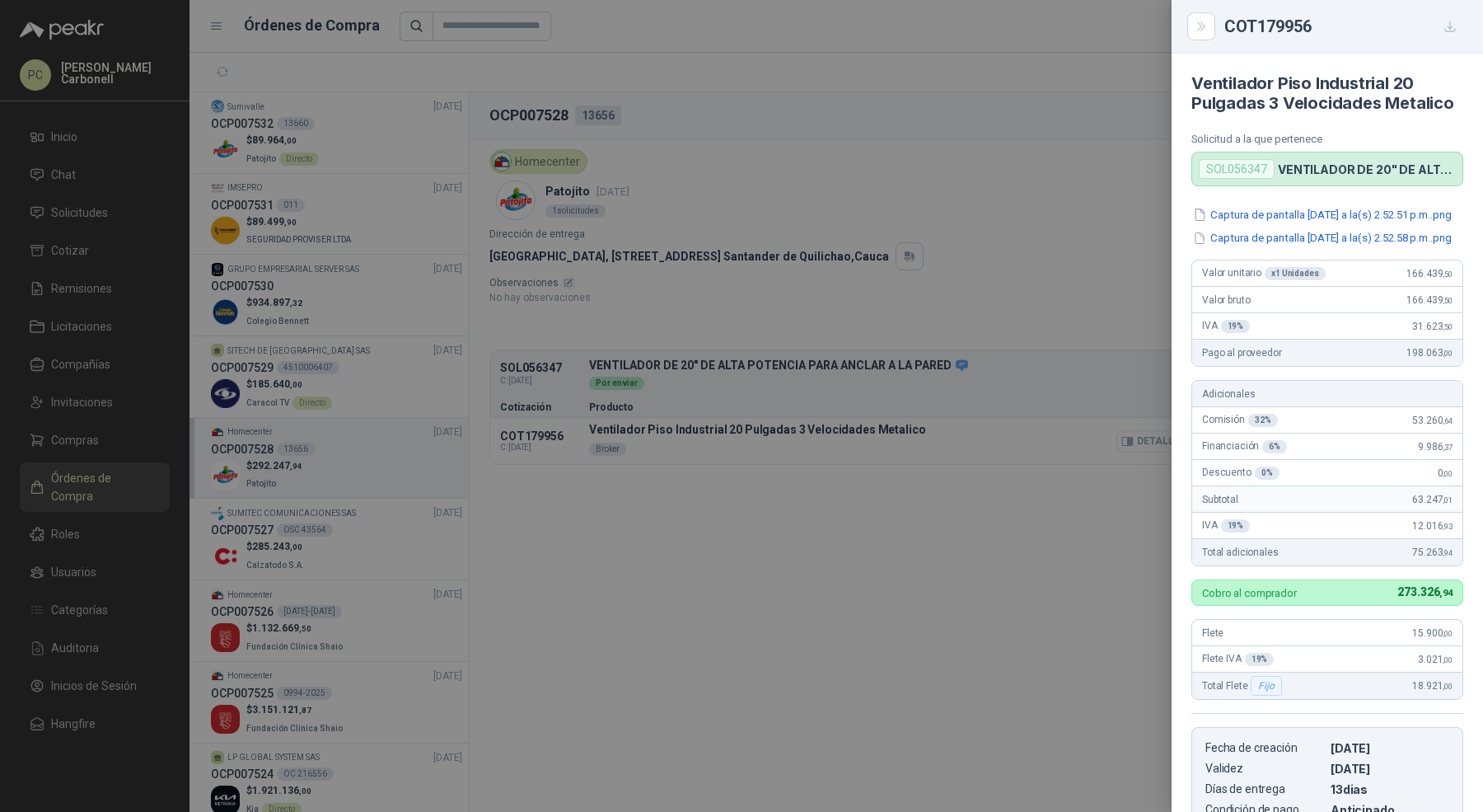
scroll to position [323, 0]
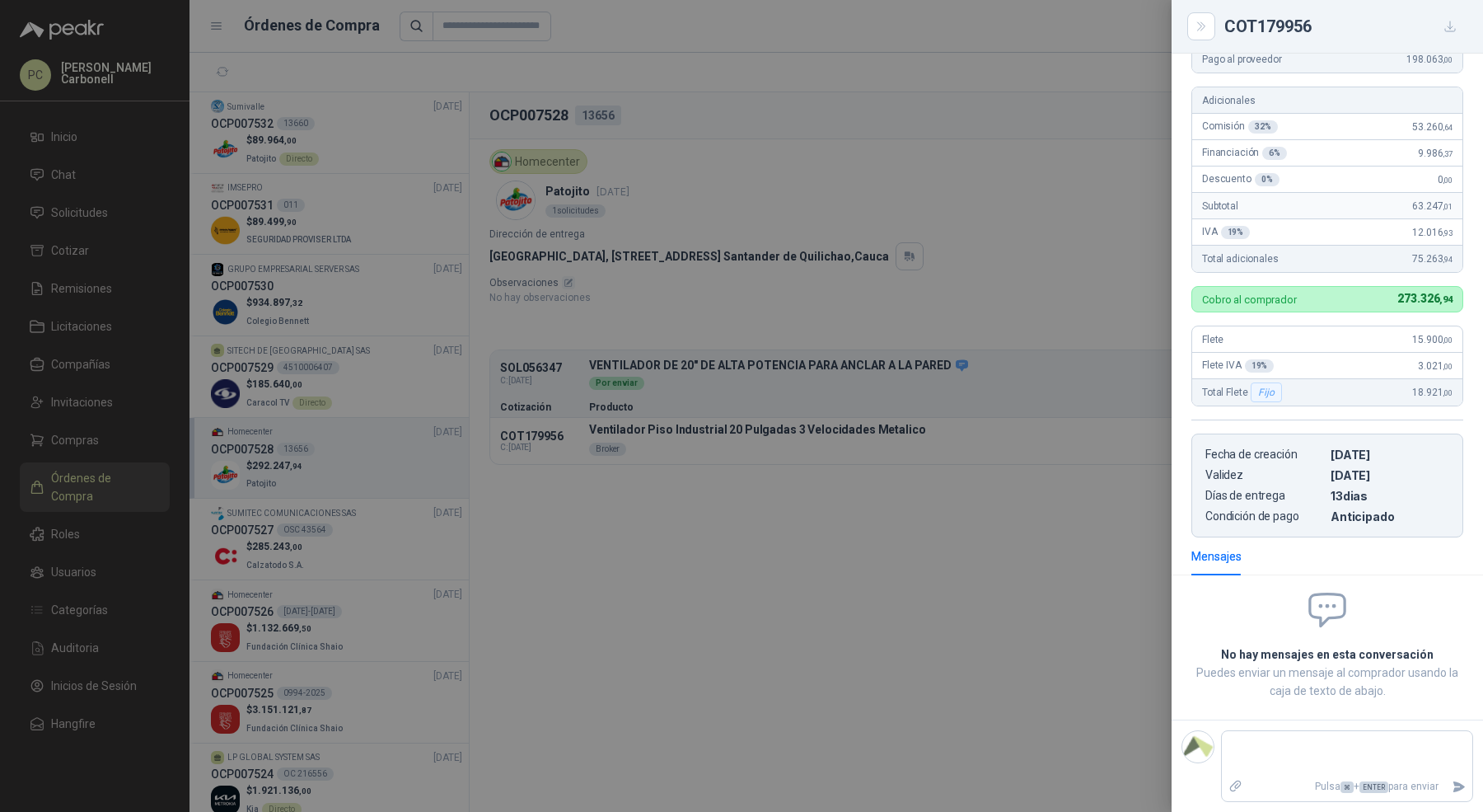
click at [198, 236] on div at bounding box center [741, 406] width 1483 height 812
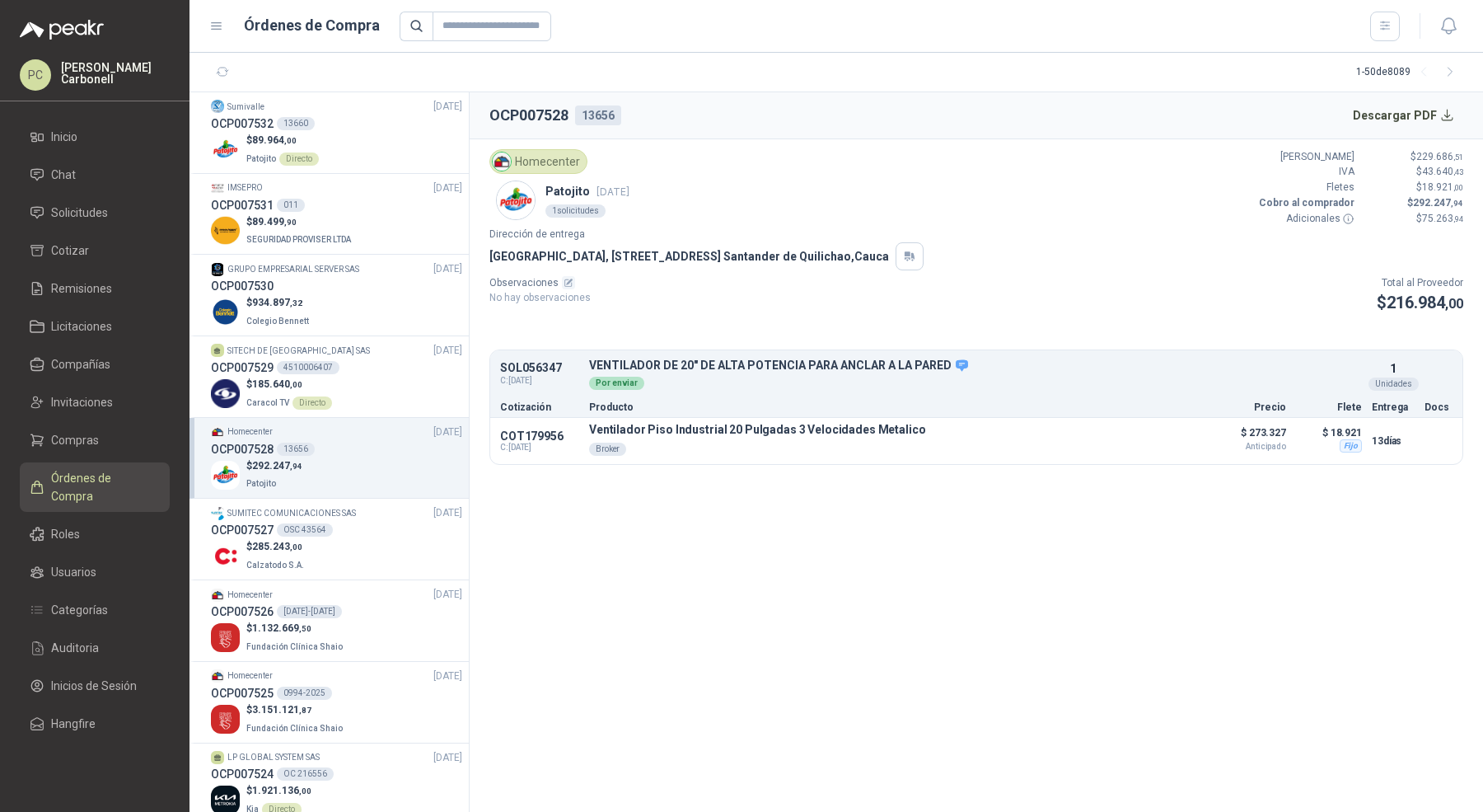
click at [62, 195] on ul "Inicio Chat Solicitudes Cotizar Remisiones Licitaciones Compañías Invitaciones …" at bounding box center [94, 434] width 190 height 624
click at [63, 202] on link "Solicitudes" at bounding box center [94, 213] width 150 height 31
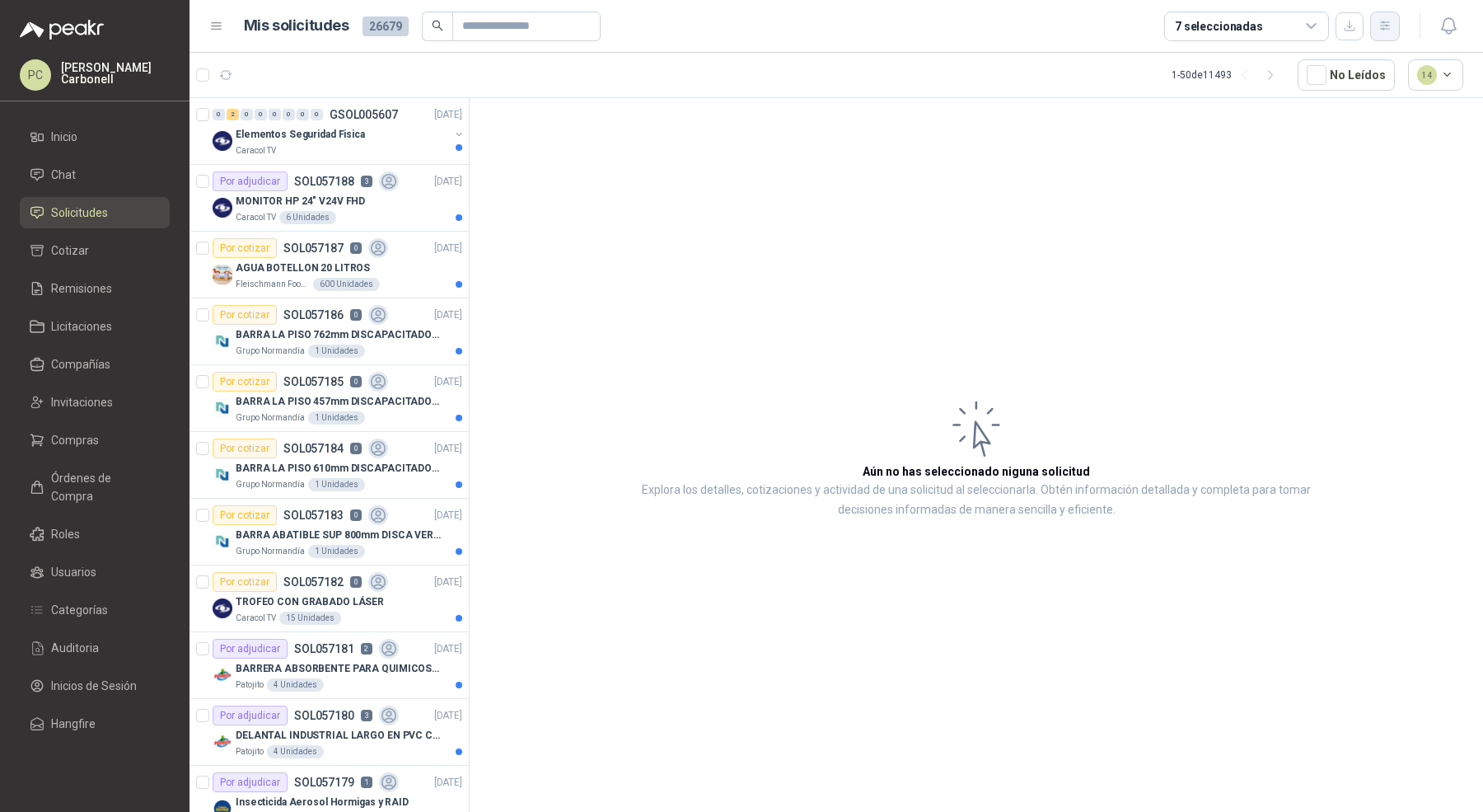
click at [1383, 26] on icon "button" at bounding box center [1386, 25] width 14 height 14
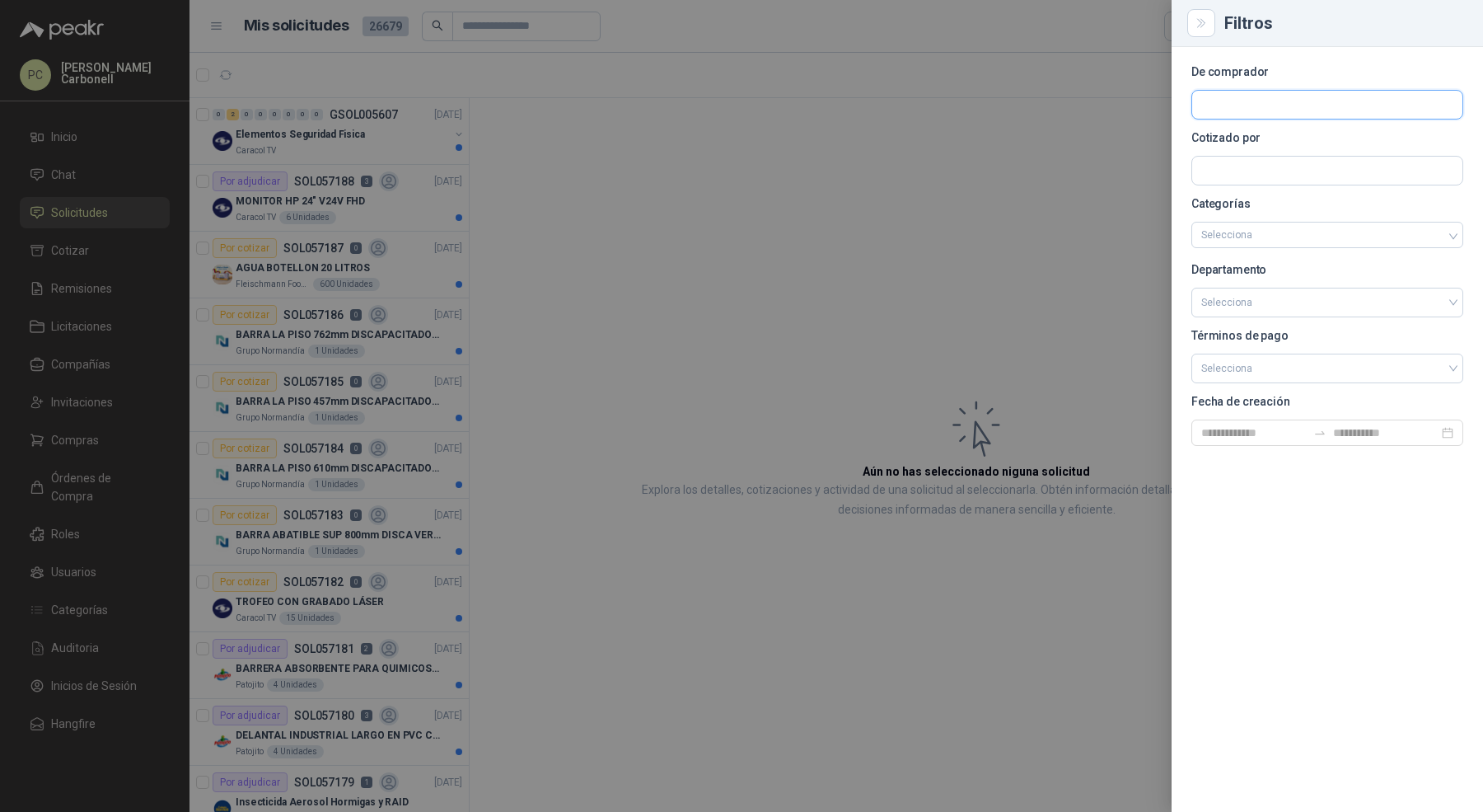
click at [1314, 106] on input "text" at bounding box center [1327, 104] width 270 height 28
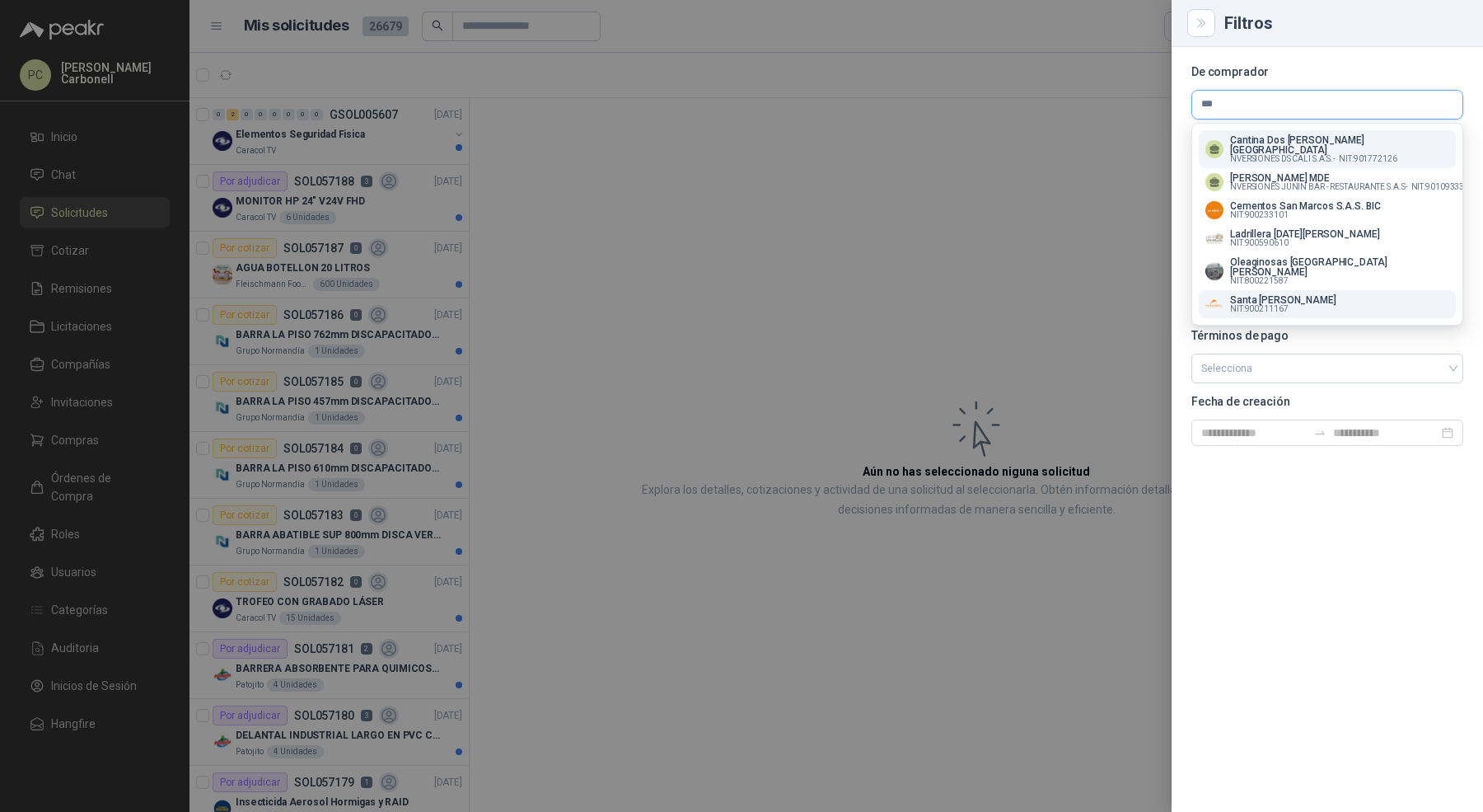
type input "***"
click at [1231, 295] on p "Santa [PERSON_NAME]" at bounding box center [1283, 300] width 106 height 10
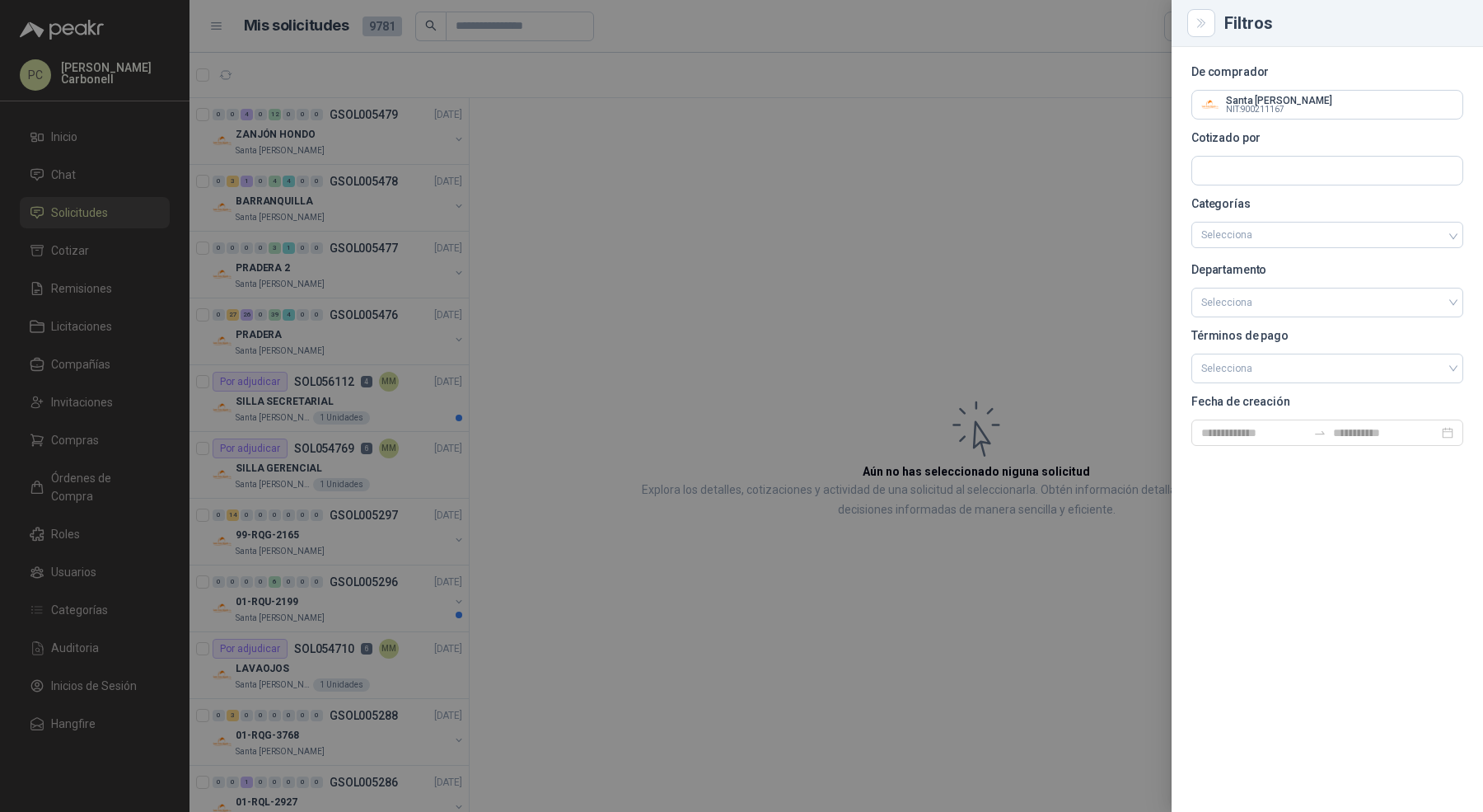
click at [301, 151] on div at bounding box center [741, 406] width 1483 height 812
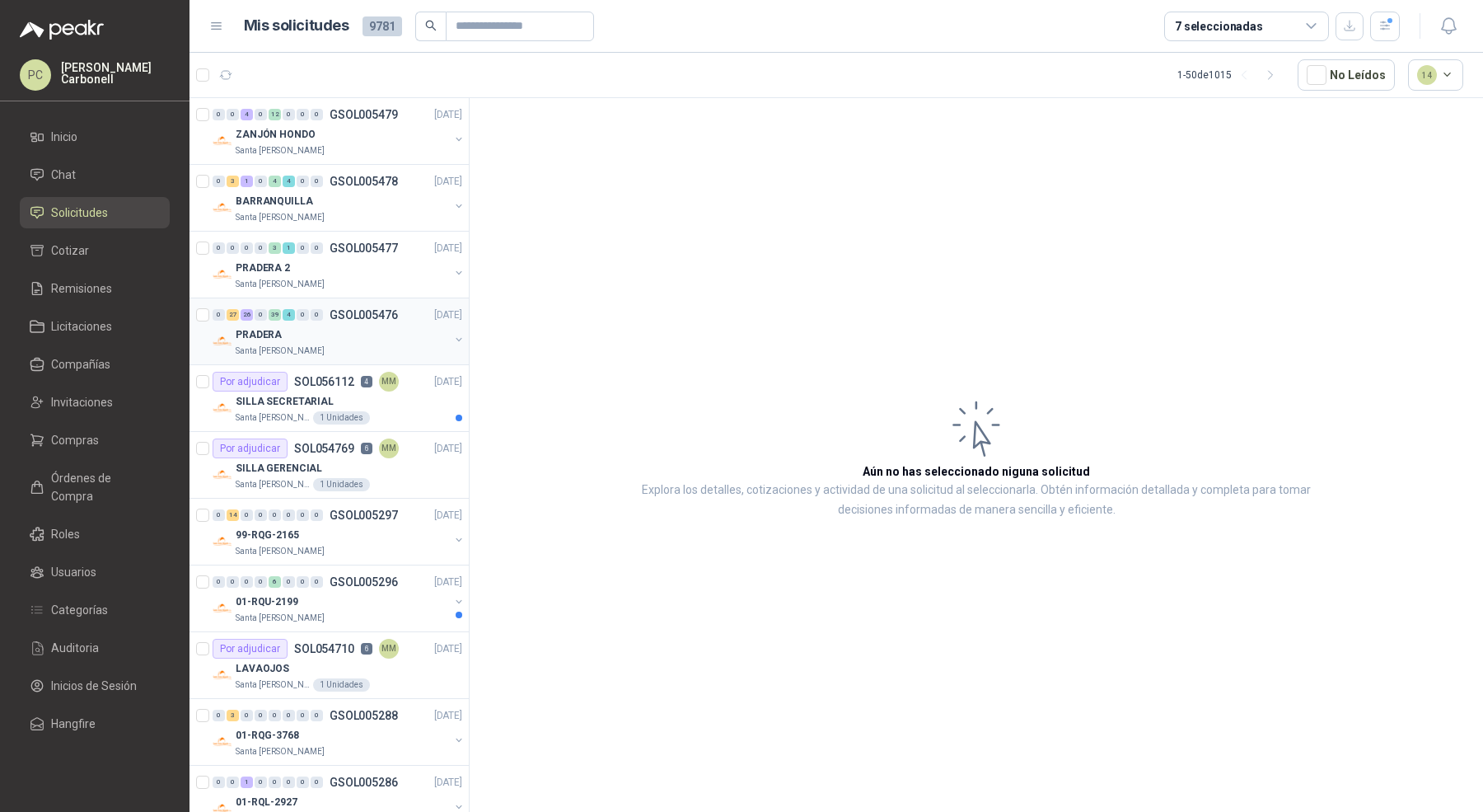
click at [380, 340] on div "PRADERA" at bounding box center [341, 335] width 213 height 19
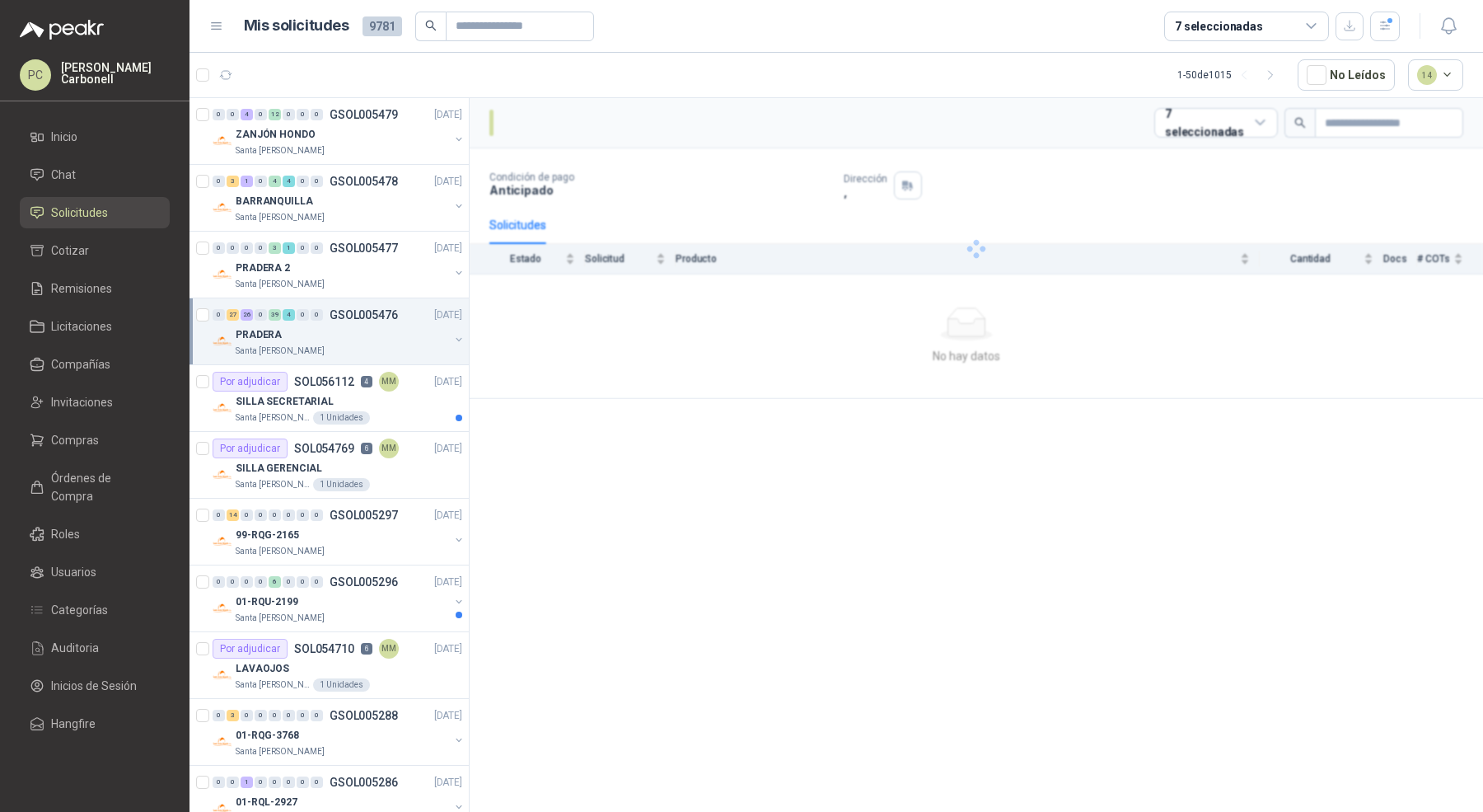
click at [380, 340] on div "PRADERA" at bounding box center [341, 335] width 213 height 19
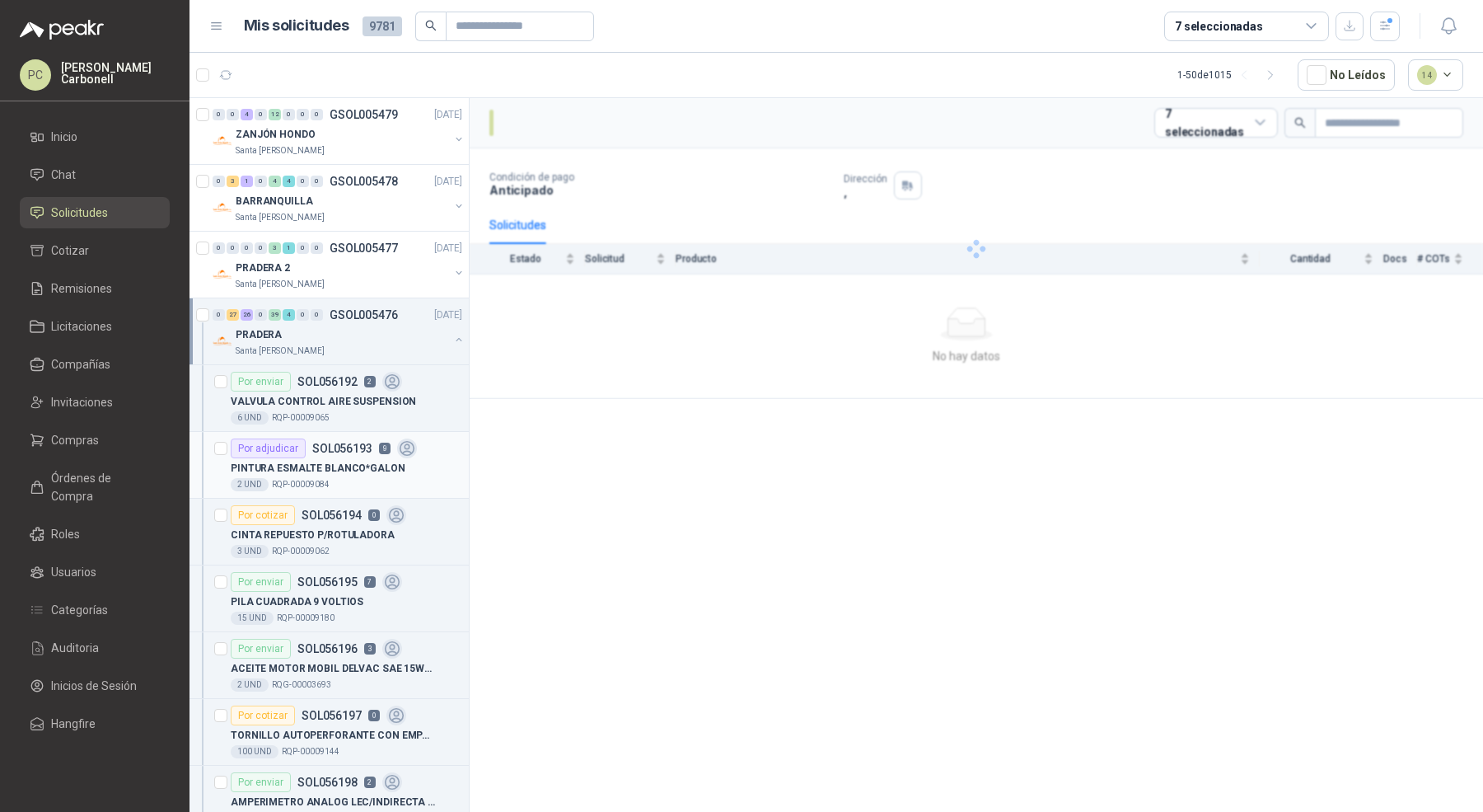
click at [342, 463] on p "PINTURA ESMALTE BLANCO*GALON" at bounding box center [318, 469] width 175 height 16
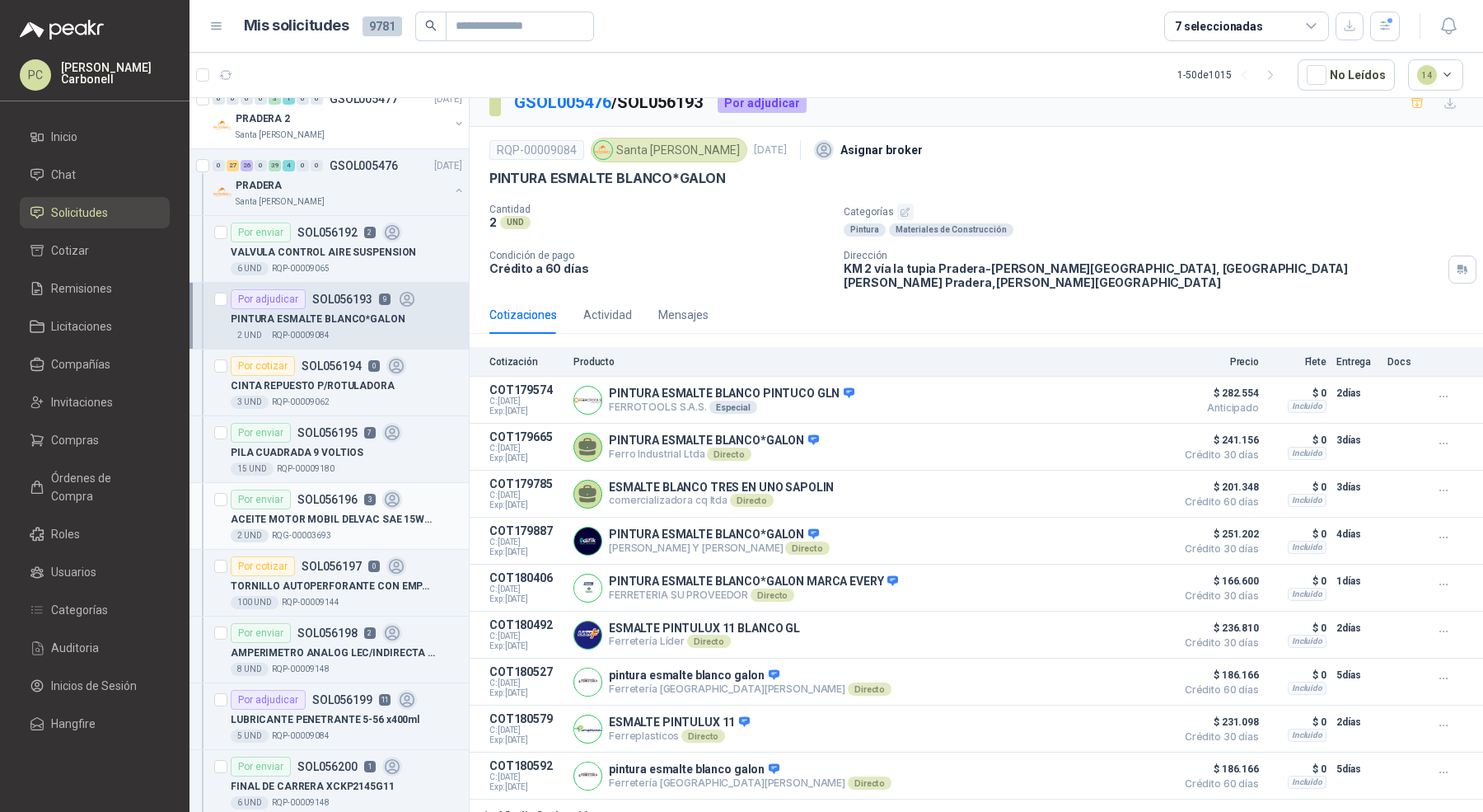
scroll to position [229, 0]
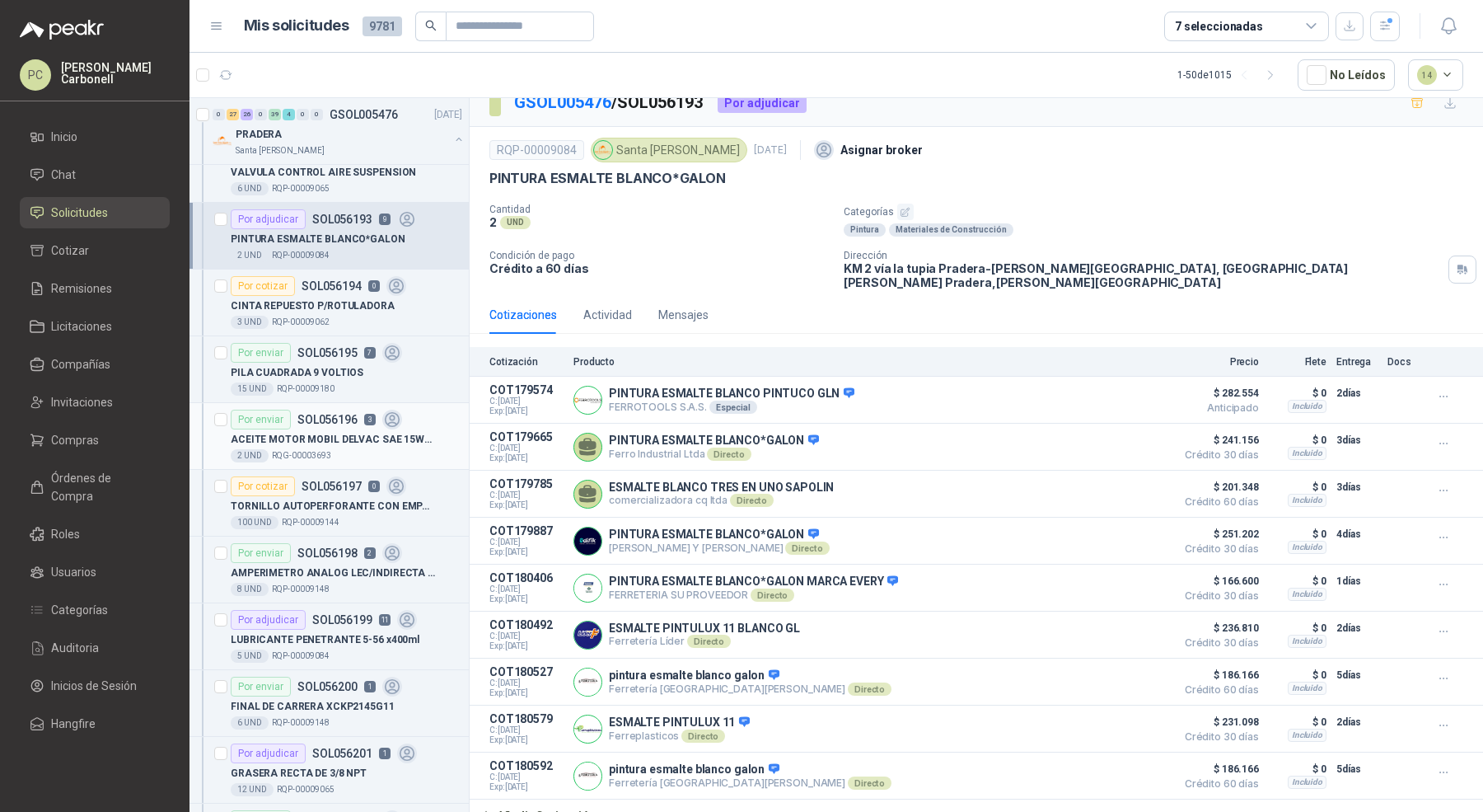
click at [343, 634] on p "LUBRICANTE PENETRANTE 5-56 x400ml" at bounding box center [325, 640] width 189 height 16
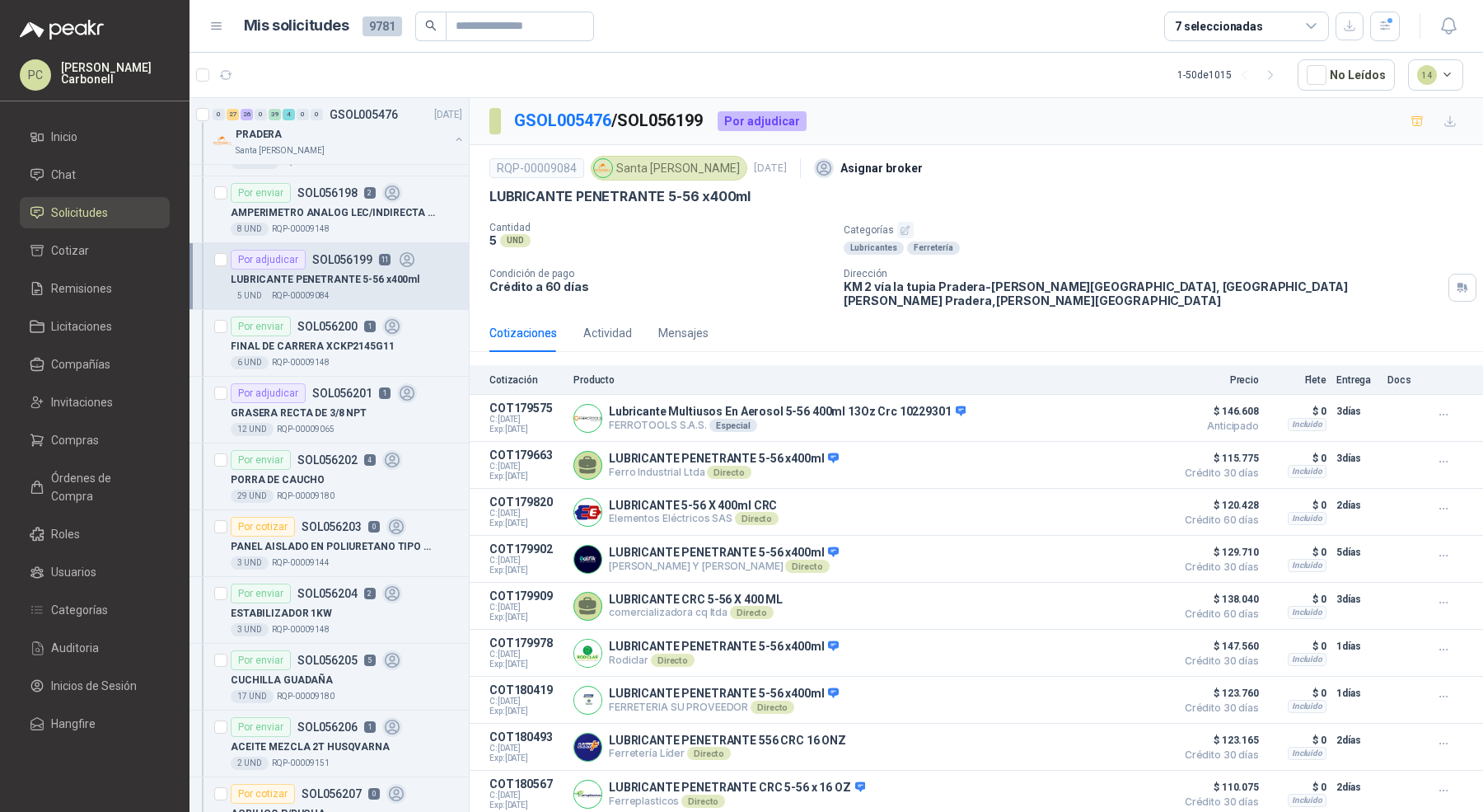
scroll to position [614, 0]
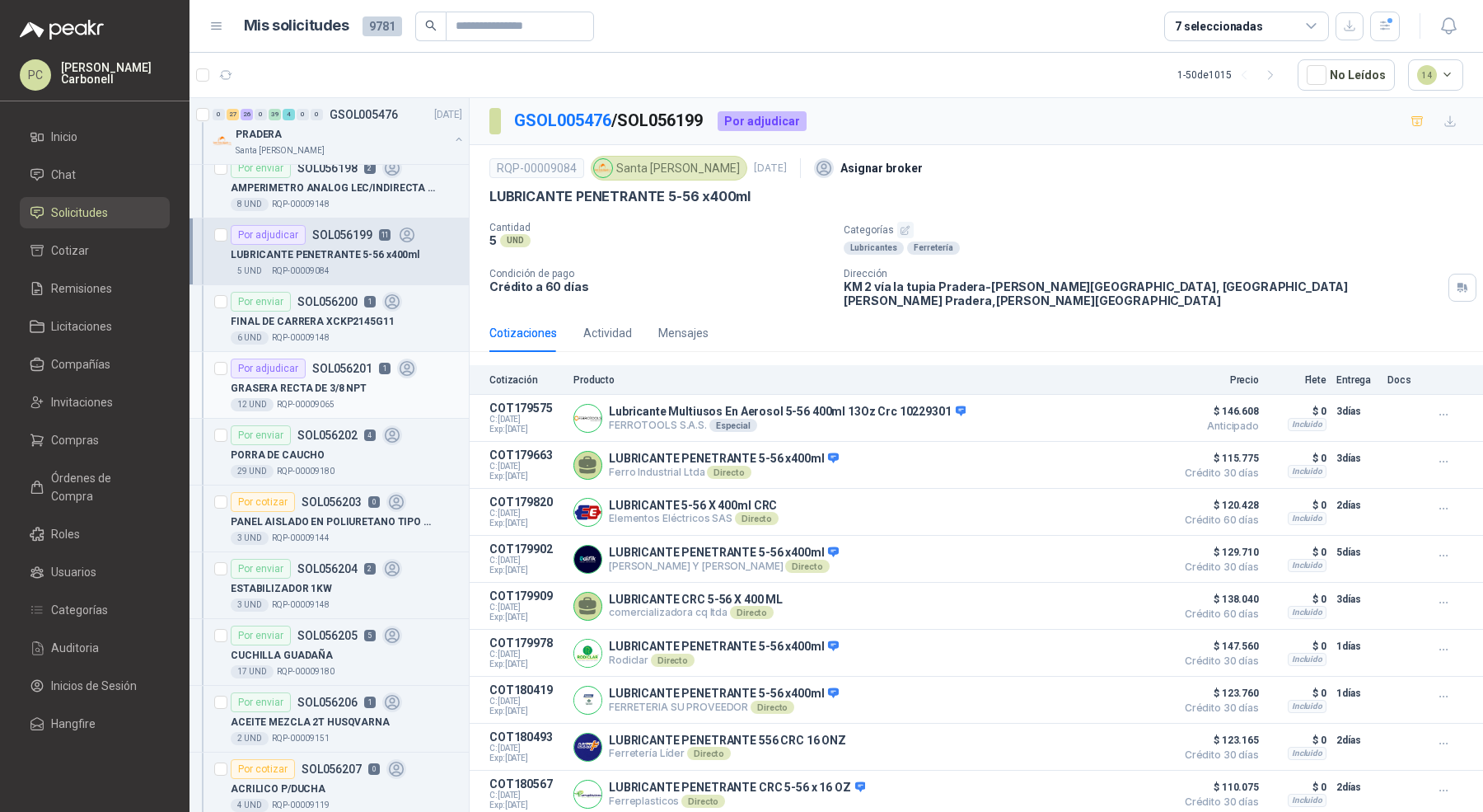
click at [354, 403] on div "12 UND  RQP-00009065" at bounding box center [346, 405] width 231 height 14
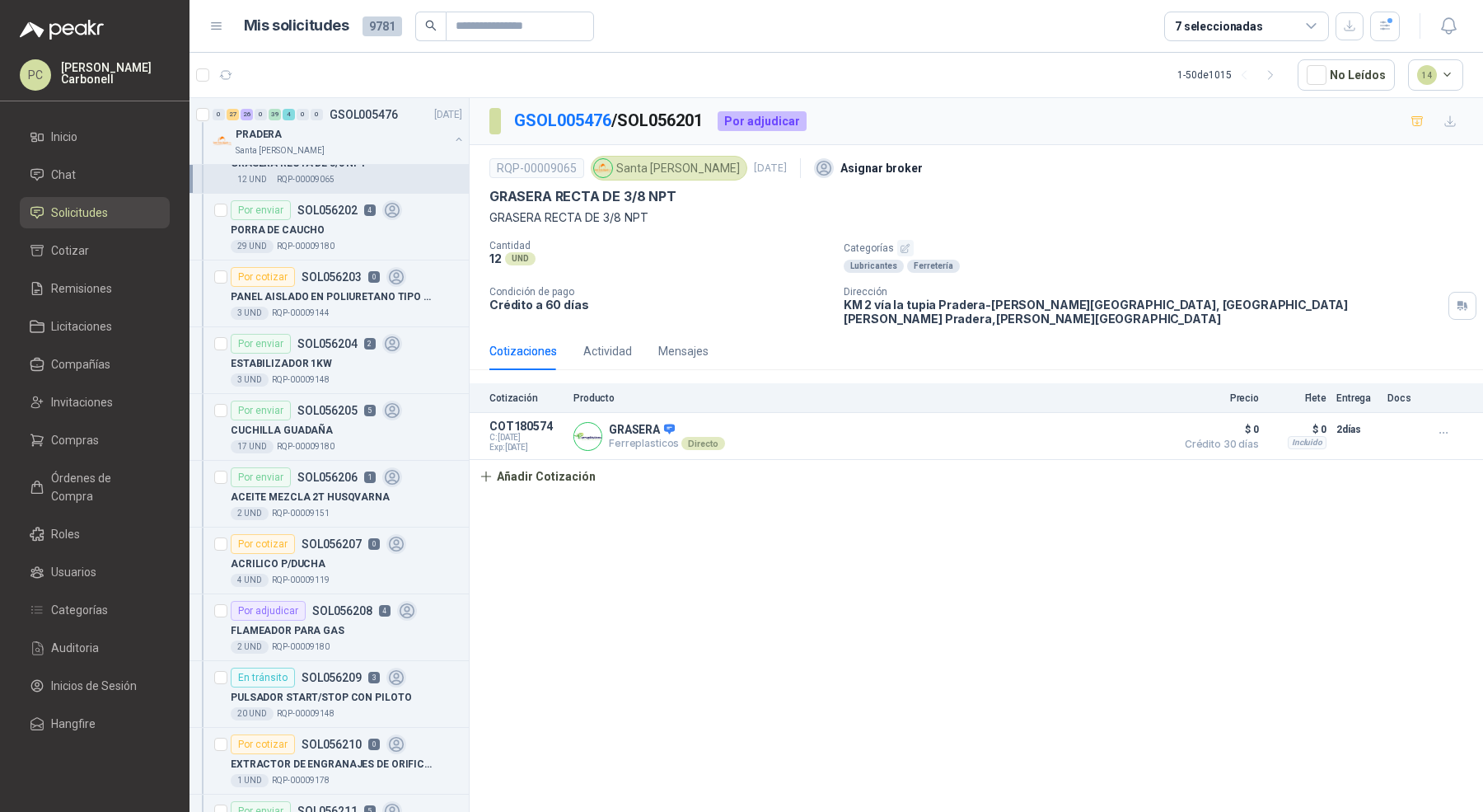
scroll to position [884, 0]
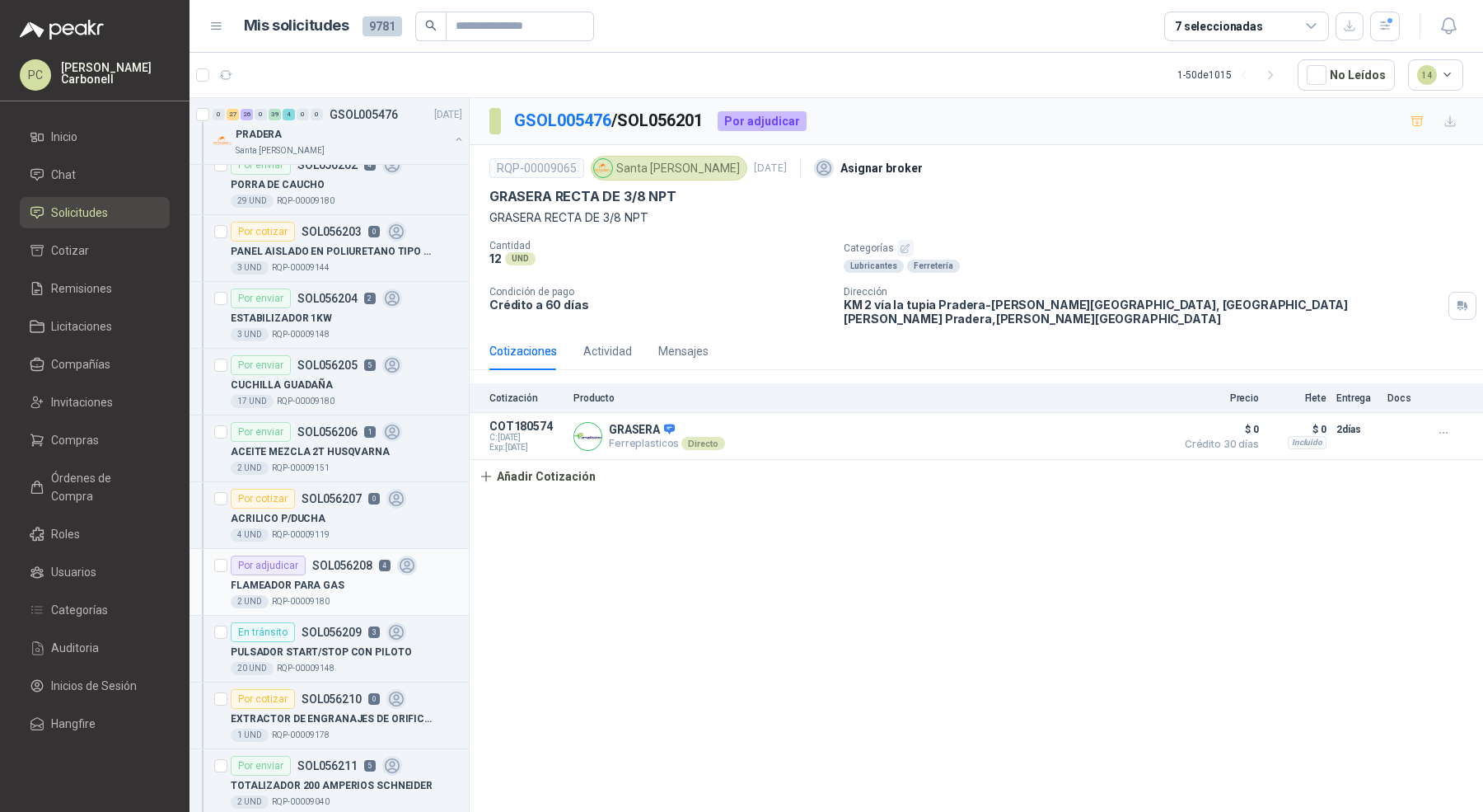
click at [335, 578] on p "FLAMEADOR PARA GAS" at bounding box center [287, 585] width 114 height 16
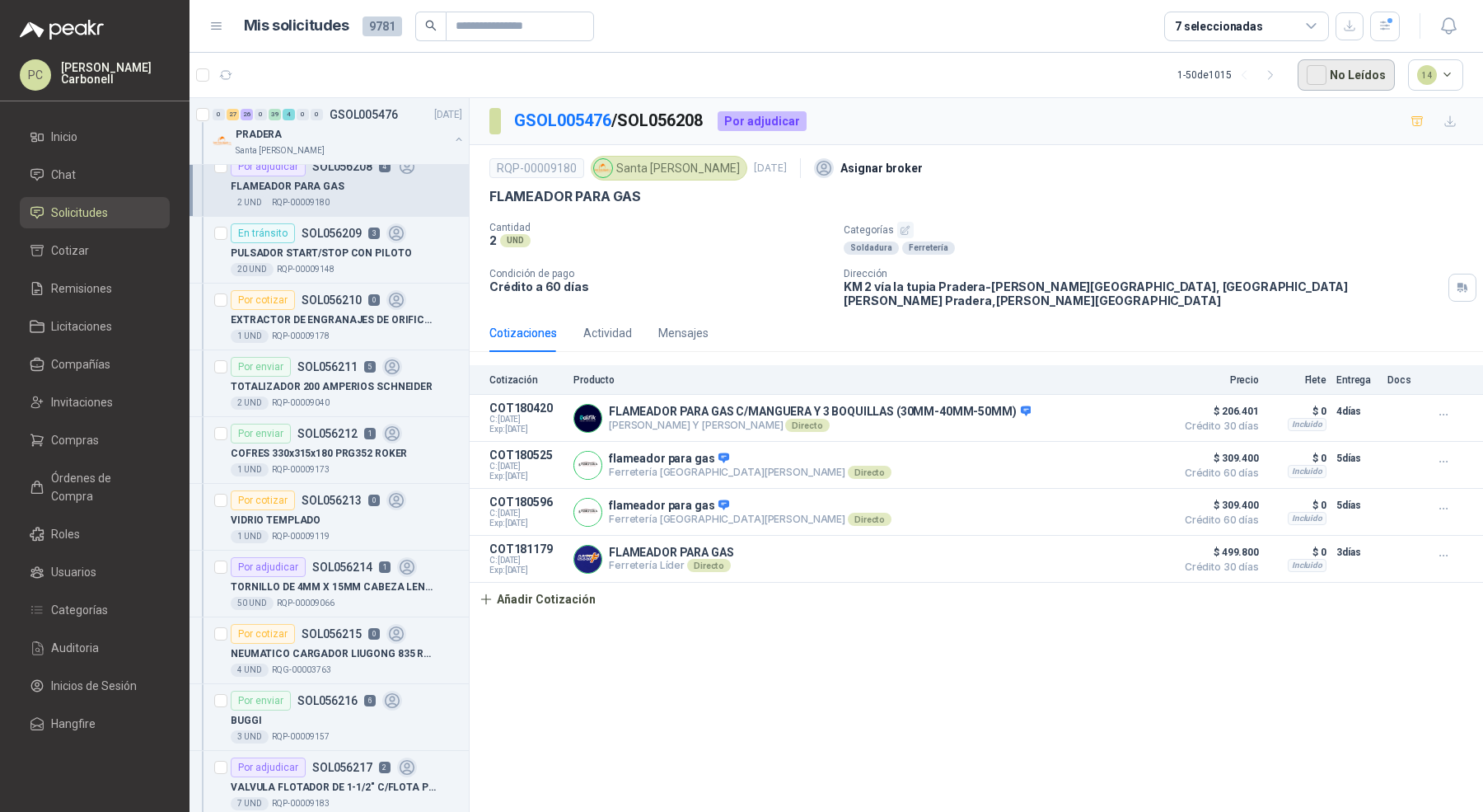
scroll to position [1286, 0]
click at [311, 577] on p "TORNILLO DE 4MM X 15MM CABEZA LENTEJA" at bounding box center [333, 584] width 205 height 16
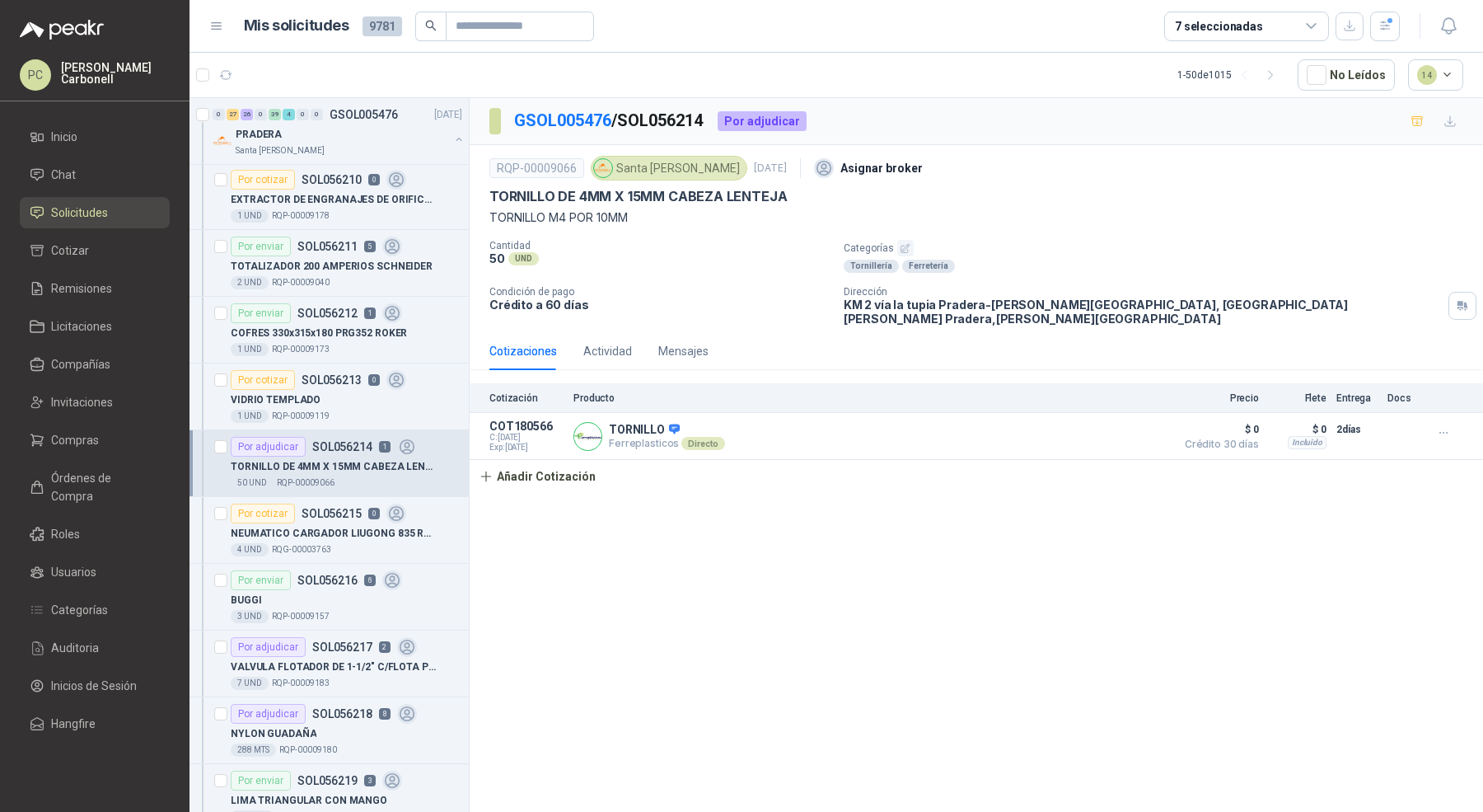
scroll to position [1465, 0]
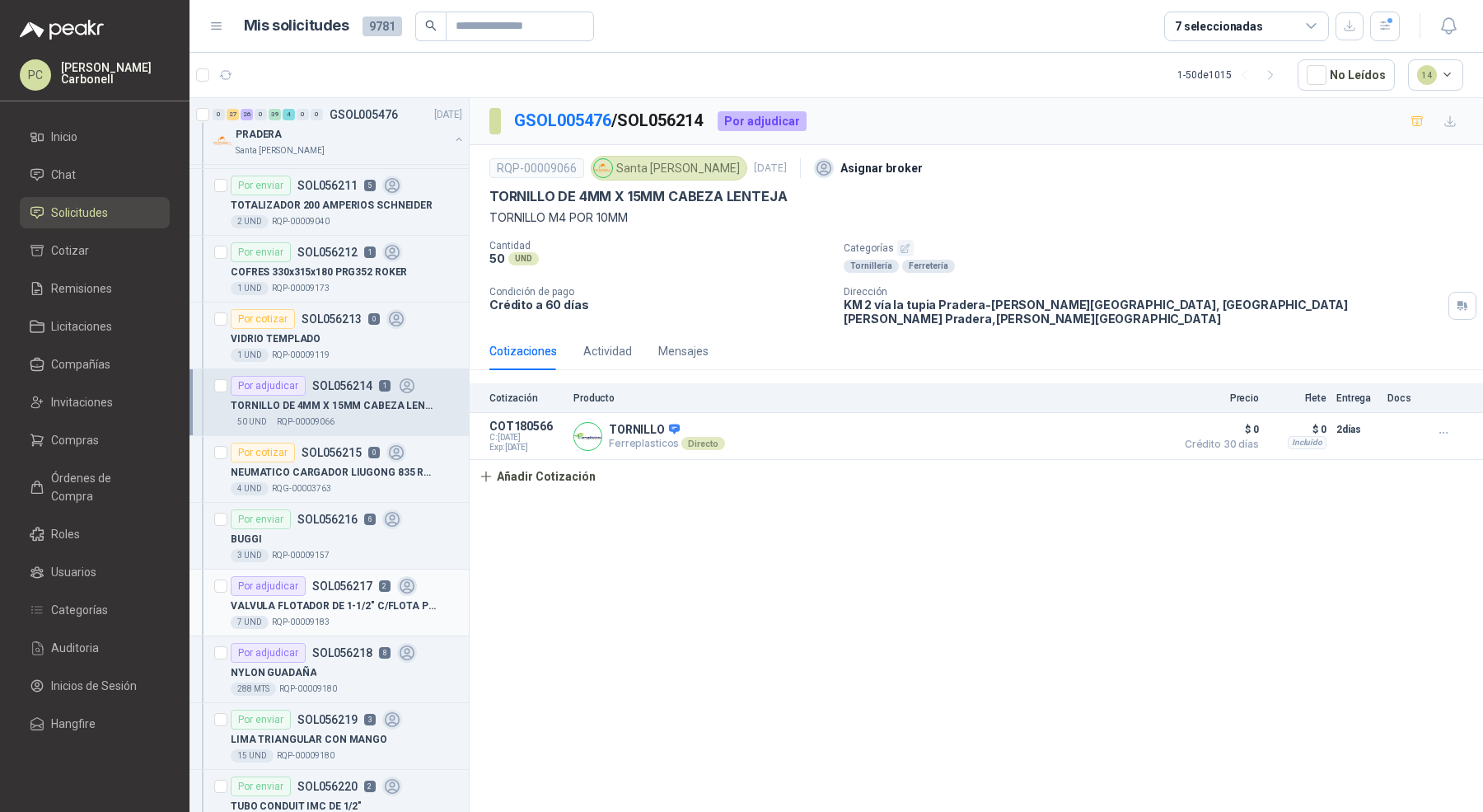
click at [298, 618] on article "Por adjudicar SOL056217 2 VALVULA FLOTADOR DE 1-1/2" C/FLOTA PLAST 7 UND  RQP…" at bounding box center [329, 603] width 279 height 67
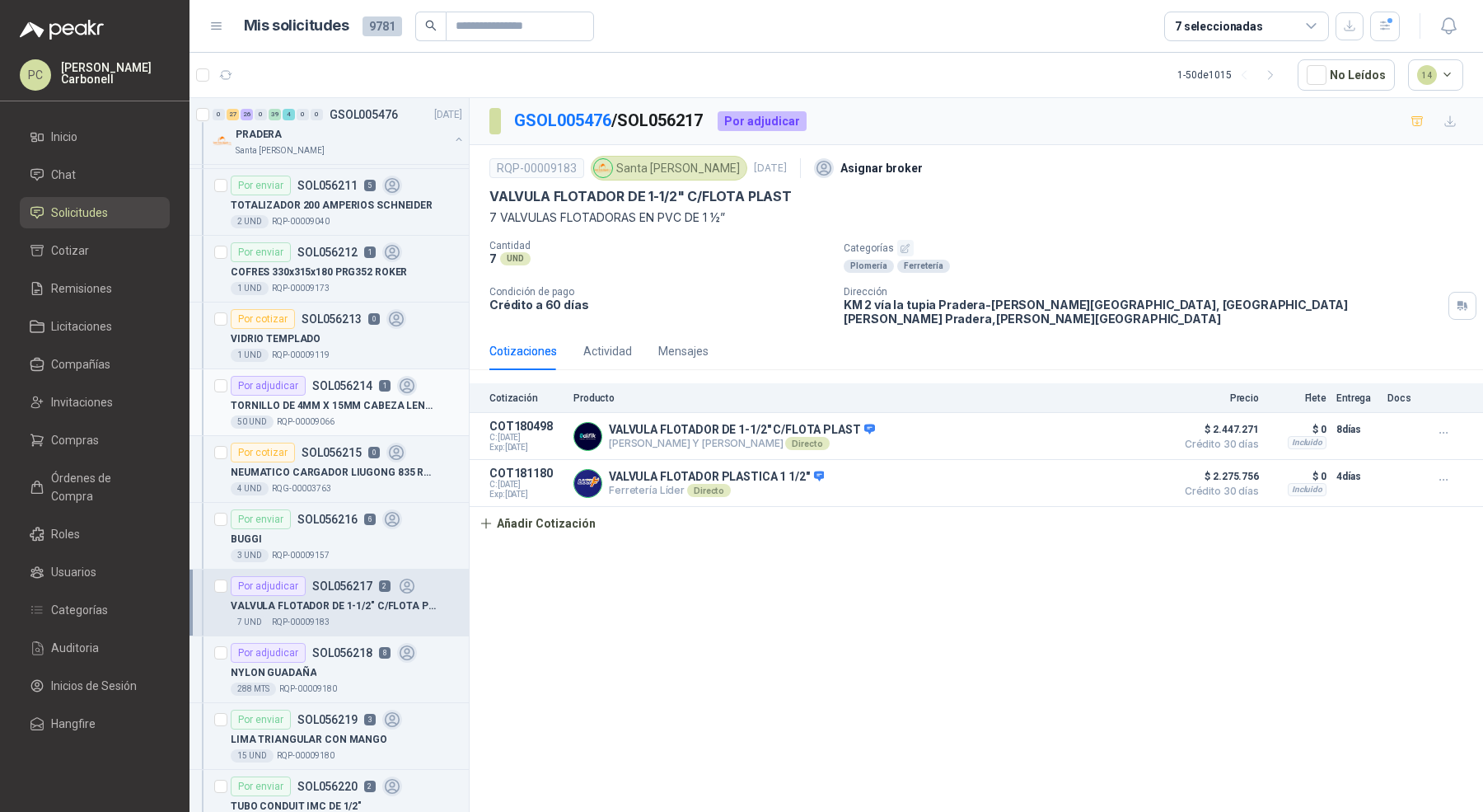
click at [345, 396] on div "TORNILLO DE 4MM X 15MM CABEZA LENTEJA" at bounding box center [346, 406] width 231 height 19
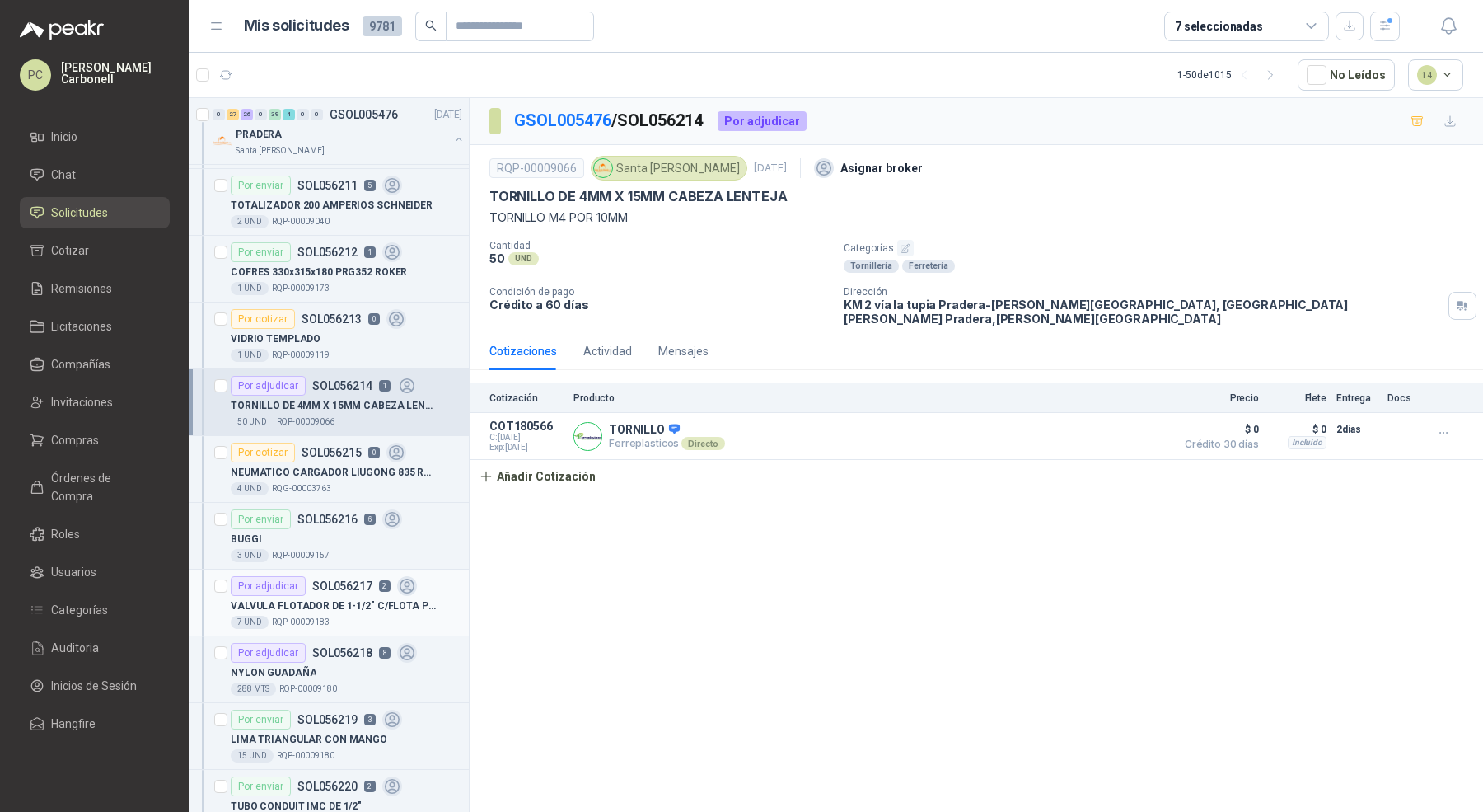
click at [334, 616] on div "7 UND  RQP-00009183" at bounding box center [346, 622] width 231 height 14
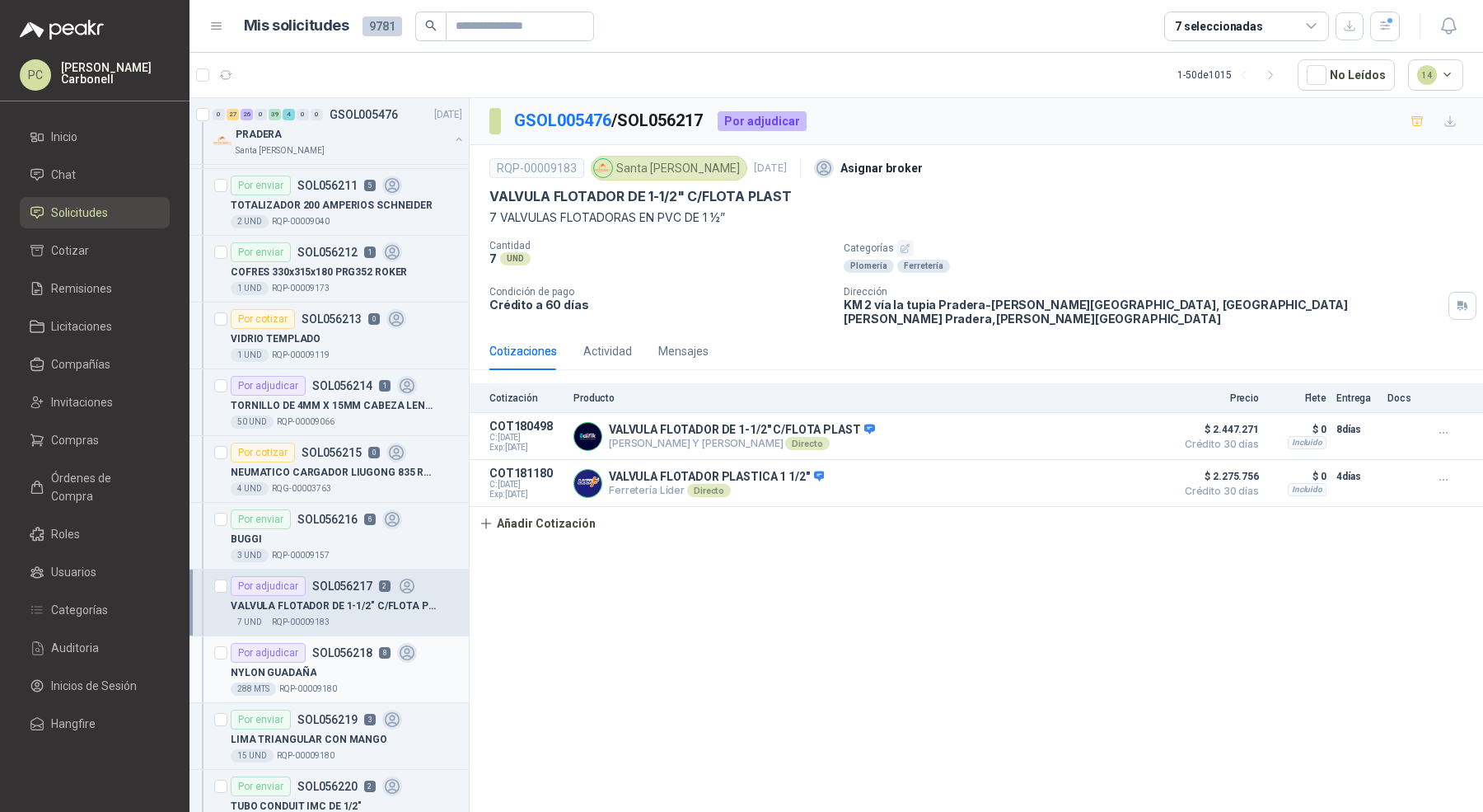
click at [320, 662] on div "NYLON GUADAÑA" at bounding box center [346, 672] width 231 height 19
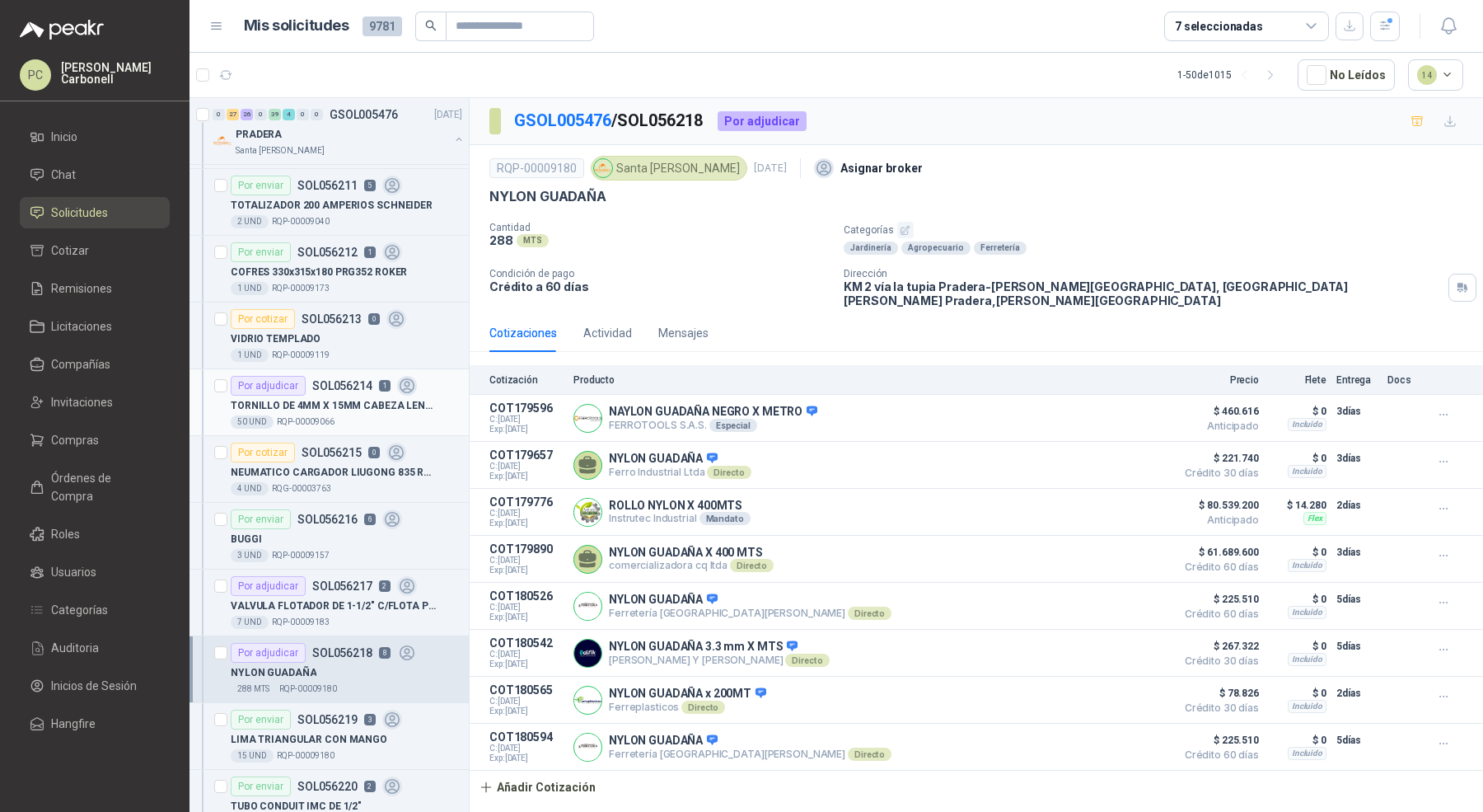
click at [379, 380] on p "1" at bounding box center [385, 386] width 12 height 12
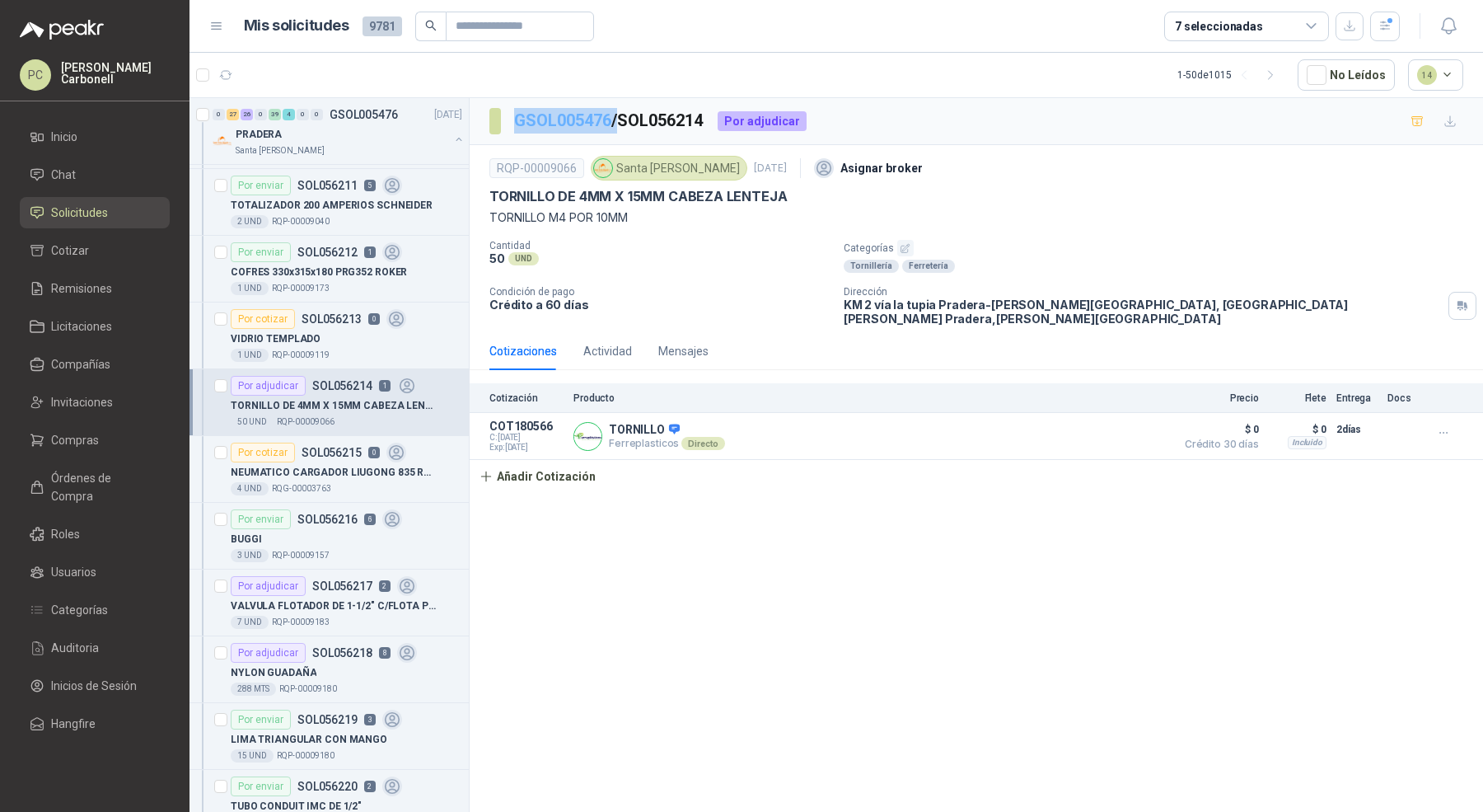
drag, startPoint x: 618, startPoint y: 118, endPoint x: 515, endPoint y: 118, distance: 103.0
click at [515, 118] on p "GSOL005476 / SOL056214" at bounding box center [610, 121] width 191 height 25
copy p "GSOL005476"
